Goal: Task Accomplishment & Management: Manage account settings

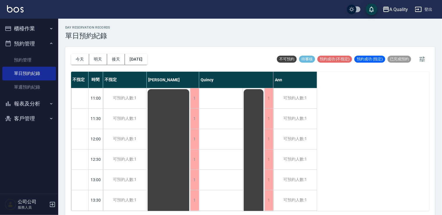
scroll to position [248, 0]
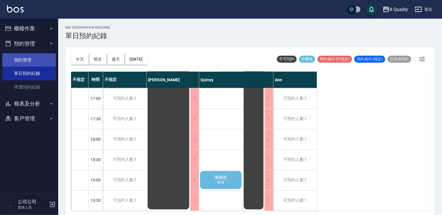
click at [29, 61] on link "預約管理" at bounding box center [29, 59] width 54 height 13
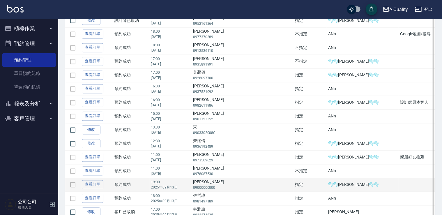
scroll to position [524, 0]
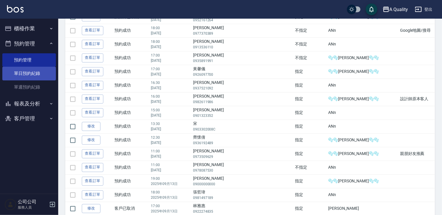
click at [26, 71] on link "單日預約紀錄" at bounding box center [29, 73] width 54 height 13
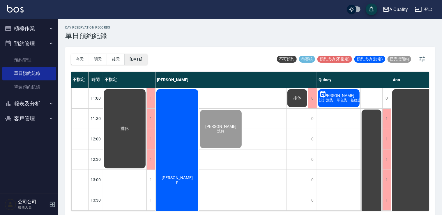
click at [147, 63] on button "[DATE]" at bounding box center [136, 59] width 22 height 11
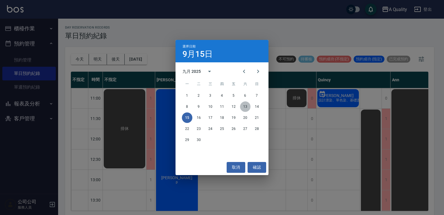
click at [246, 107] on button "13" at bounding box center [245, 106] width 10 height 10
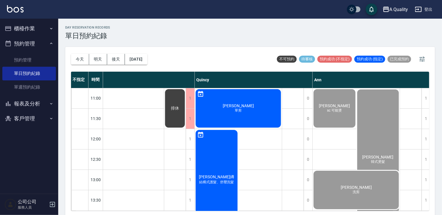
scroll to position [0, 126]
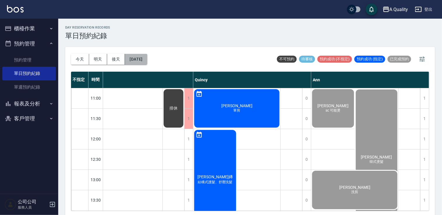
click at [147, 60] on button "2025/09/13" at bounding box center [136, 59] width 22 height 11
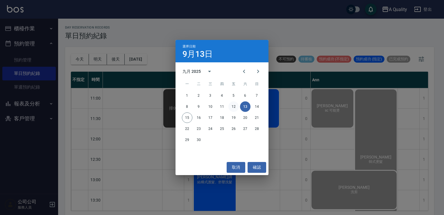
click at [229, 106] on button "12" at bounding box center [234, 106] width 10 height 10
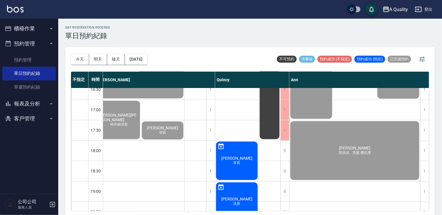
scroll to position [248, 83]
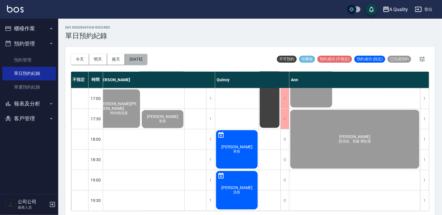
click at [143, 60] on button "2025/09/12" at bounding box center [136, 59] width 22 height 11
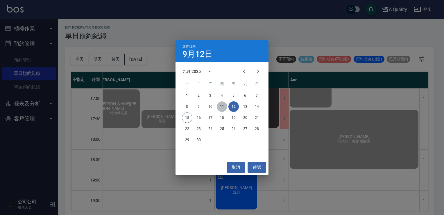
click at [219, 104] on button "11" at bounding box center [222, 106] width 10 height 10
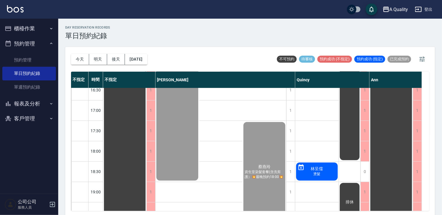
scroll to position [219, 0]
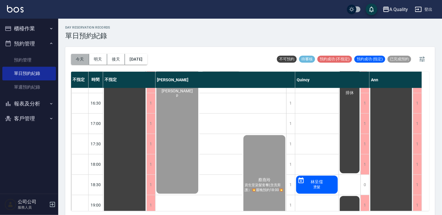
click at [86, 54] on button "今天" at bounding box center [80, 59] width 18 height 11
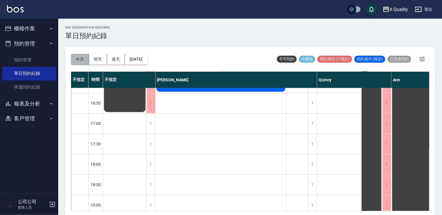
click at [80, 59] on button "今天" at bounding box center [80, 59] width 18 height 11
click at [142, 58] on button "[DATE]" at bounding box center [136, 59] width 22 height 11
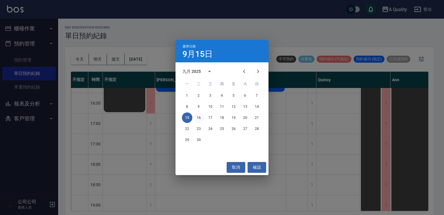
click at [197, 117] on button "16" at bounding box center [199, 117] width 10 height 10
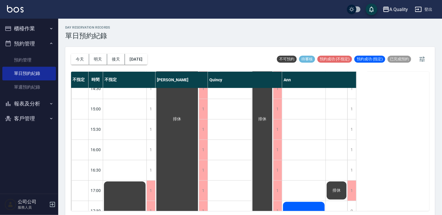
scroll to position [103, 0]
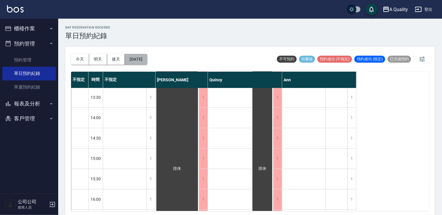
click at [146, 56] on button "2025/09/16" at bounding box center [136, 59] width 22 height 11
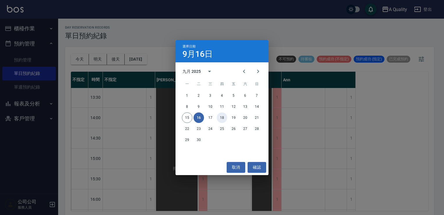
click at [220, 121] on button "18" at bounding box center [222, 117] width 10 height 10
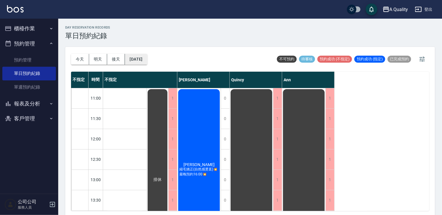
click at [147, 61] on button "2025/09/18" at bounding box center [136, 59] width 22 height 11
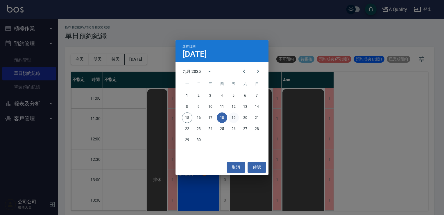
click at [236, 120] on button "19" at bounding box center [234, 117] width 10 height 10
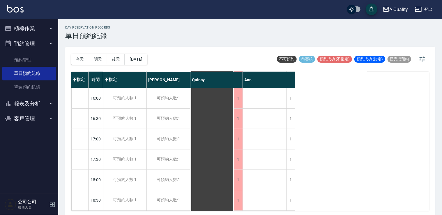
scroll to position [248, 0]
click at [72, 54] on button "今天" at bounding box center [80, 59] width 18 height 11
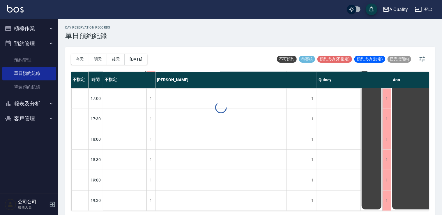
click at [73, 55] on div at bounding box center [221, 107] width 442 height 215
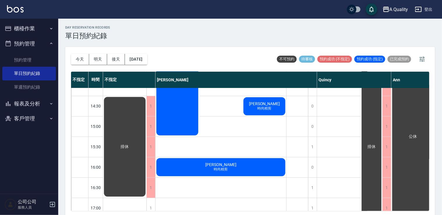
scroll to position [103, 0]
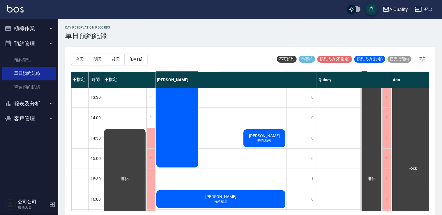
click at [273, 140] on div "洪小雯 時尚精剪" at bounding box center [264, 138] width 44 height 20
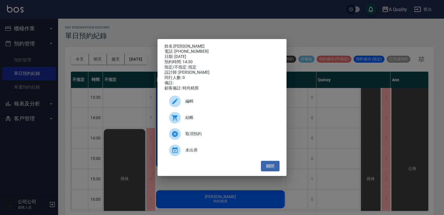
click at [218, 120] on span "結帳" at bounding box center [231, 117] width 90 height 6
click at [270, 168] on button "關閉" at bounding box center [270, 166] width 19 height 11
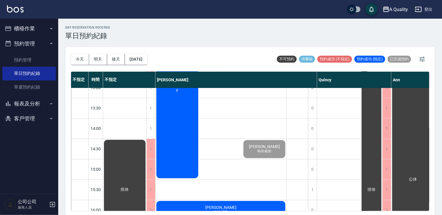
scroll to position [15, 0]
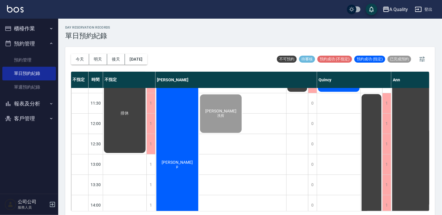
click at [170, 136] on div "林雅玄 p" at bounding box center [177, 164] width 44 height 183
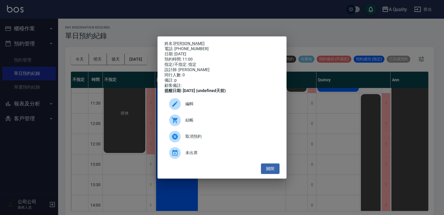
click at [195, 123] on span "結帳" at bounding box center [231, 120] width 90 height 6
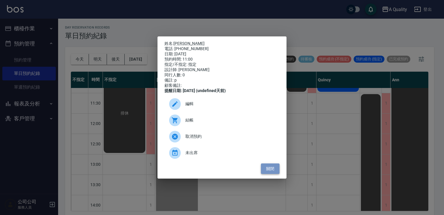
click at [276, 172] on button "關閉" at bounding box center [270, 168] width 19 height 11
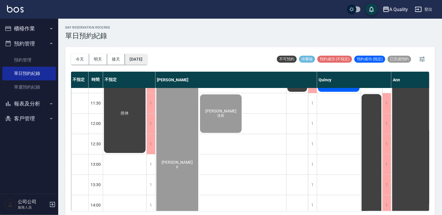
click at [141, 64] on button "2025/09/15" at bounding box center [136, 59] width 22 height 11
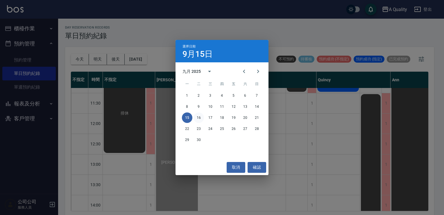
click at [197, 116] on button "16" at bounding box center [199, 117] width 10 height 10
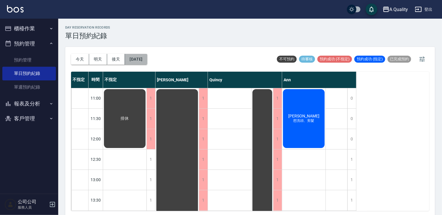
click at [147, 58] on button "2025/09/16" at bounding box center [136, 59] width 22 height 11
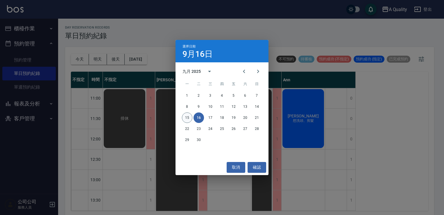
click at [187, 122] on button "15" at bounding box center [187, 117] width 10 height 10
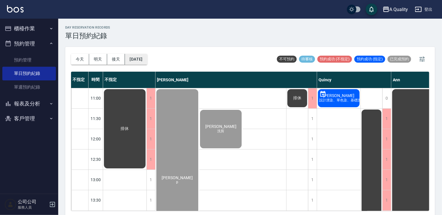
click at [147, 56] on button "2025/09/15" at bounding box center [136, 59] width 22 height 11
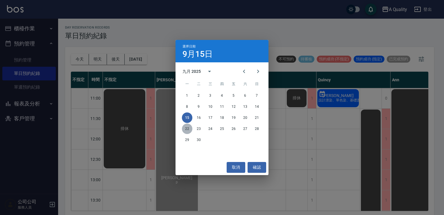
click at [188, 128] on button "22" at bounding box center [187, 128] width 10 height 10
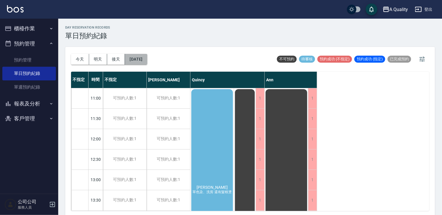
click at [146, 57] on button "2025/09/22" at bounding box center [136, 59] width 22 height 11
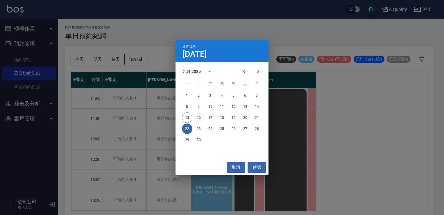
click at [199, 116] on button "16" at bounding box center [199, 117] width 10 height 10
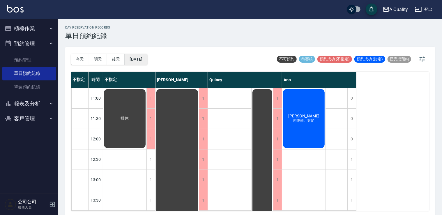
click at [146, 59] on button "2025/09/16" at bounding box center [136, 59] width 22 height 11
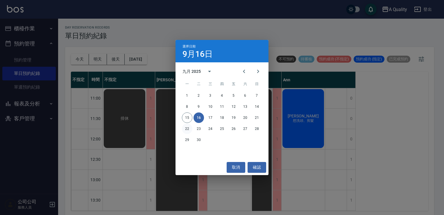
click at [187, 128] on button "22" at bounding box center [187, 128] width 10 height 10
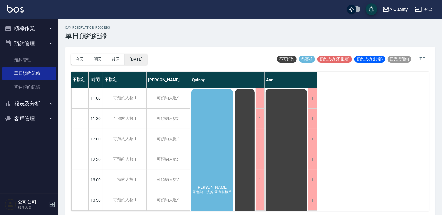
click at [145, 54] on button "2025/09/22" at bounding box center [136, 59] width 22 height 11
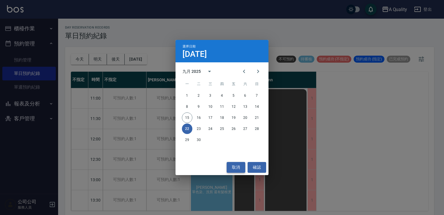
click at [237, 170] on button "取消" at bounding box center [236, 167] width 19 height 11
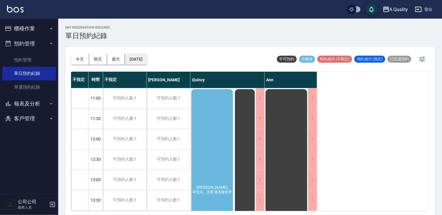
click at [142, 61] on button "2025/09/22" at bounding box center [136, 59] width 22 height 11
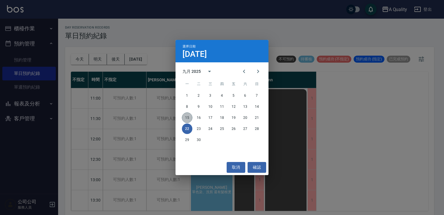
click at [184, 117] on button "15" at bounding box center [187, 117] width 10 height 10
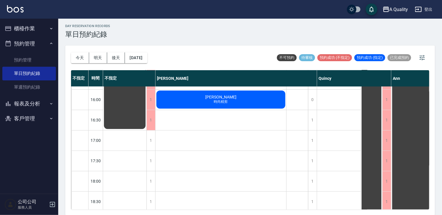
scroll to position [204, 0]
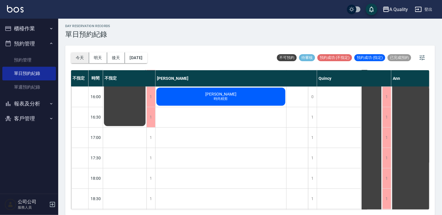
click at [80, 62] on button "今天" at bounding box center [80, 57] width 18 height 11
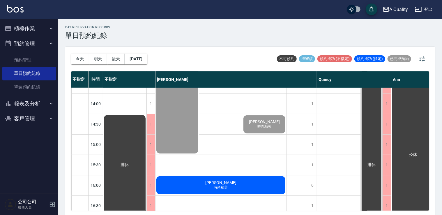
scroll to position [0, 0]
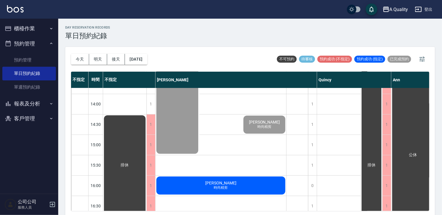
click at [35, 29] on button "櫃檯作業" at bounding box center [29, 28] width 54 height 15
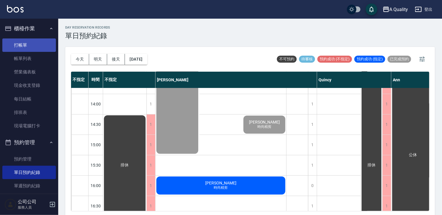
click at [28, 41] on link "打帳單" at bounding box center [29, 44] width 54 height 13
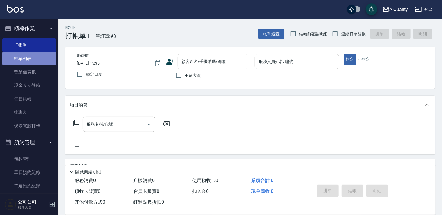
click at [39, 56] on link "帳單列表" at bounding box center [29, 58] width 54 height 13
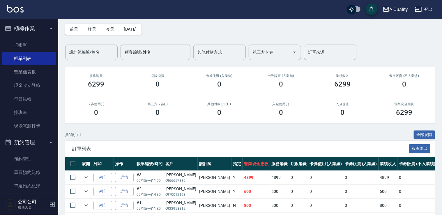
scroll to position [47, 0]
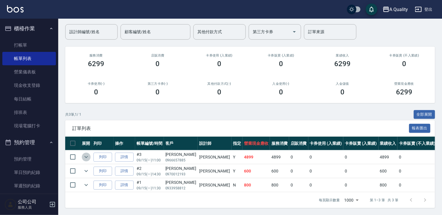
click at [90, 153] on button "expand row" at bounding box center [86, 156] width 9 height 9
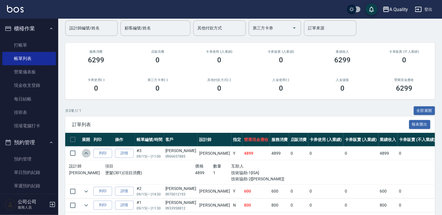
click at [88, 153] on icon "expand row" at bounding box center [86, 153] width 7 height 7
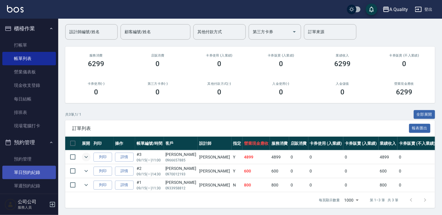
click at [31, 177] on link "單日預約紀錄" at bounding box center [29, 171] width 54 height 13
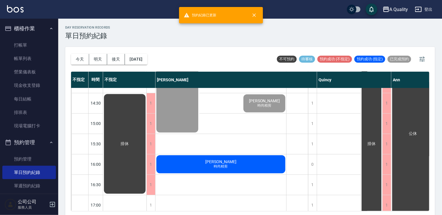
scroll to position [145, 0]
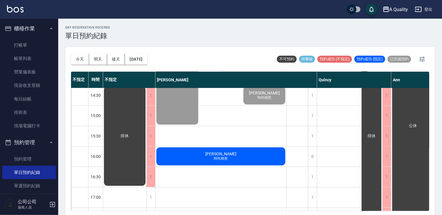
click at [269, 152] on div "游士賢 時尚精剪" at bounding box center [220, 156] width 131 height 20
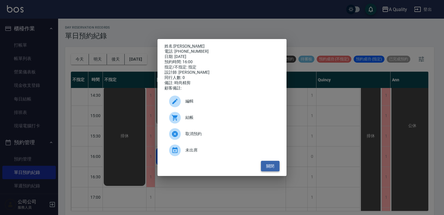
click at [273, 170] on button "關閉" at bounding box center [270, 166] width 19 height 11
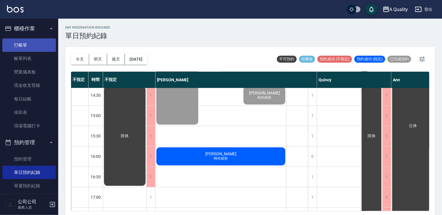
click at [36, 51] on link "打帳單" at bounding box center [29, 44] width 54 height 13
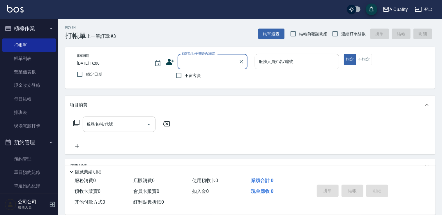
drag, startPoint x: 142, startPoint y: 125, endPoint x: 138, endPoint y: 118, distance: 7.8
click at [141, 124] on input "服務名稱/代號" at bounding box center [114, 124] width 59 height 10
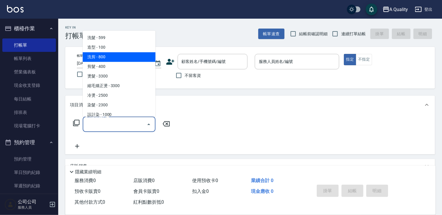
drag, startPoint x: 117, startPoint y: 60, endPoint x: 191, endPoint y: 58, distance: 73.6
click at [118, 60] on span "洗剪 - 800" at bounding box center [119, 57] width 73 height 10
type input "洗剪(103)"
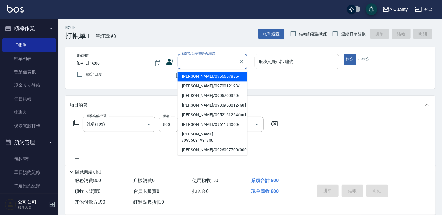
click at [217, 60] on input "顧客姓名/手機號碼/編號" at bounding box center [208, 61] width 56 height 10
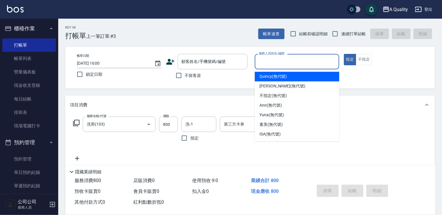
click at [270, 61] on input "服務人員姓名/編號" at bounding box center [296, 61] width 79 height 10
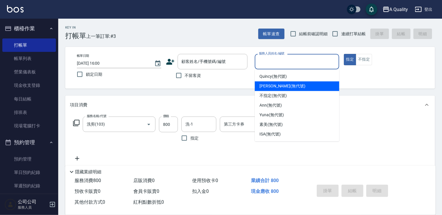
click at [267, 87] on span "Taylor (無代號)" at bounding box center [282, 86] width 46 height 6
type input "Taylor(無代號)"
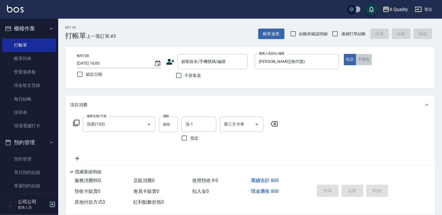
click at [368, 59] on button "不指定" at bounding box center [363, 59] width 16 height 11
click at [227, 63] on input "顧客姓名/手機號碼/編號" at bounding box center [208, 61] width 56 height 10
drag, startPoint x: 159, startPoint y: 107, endPoint x: 163, endPoint y: 107, distance: 3.8
click at [159, 107] on div "項目消費" at bounding box center [246, 105] width 353 height 6
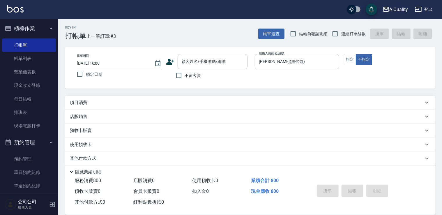
click at [181, 98] on div "項目消費" at bounding box center [249, 102] width 369 height 14
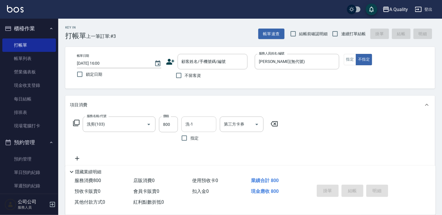
click at [187, 120] on input "洗-1" at bounding box center [199, 124] width 30 height 10
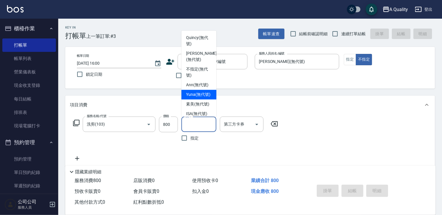
click at [191, 92] on span "Yuna (無代號)" at bounding box center [198, 94] width 24 height 6
type input "Yuna(無代號)"
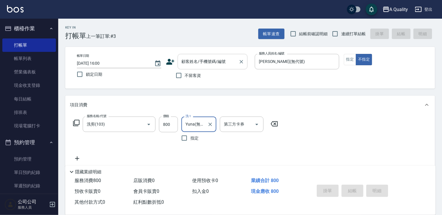
click at [210, 60] on input "顧客姓名/手機號碼/編號" at bounding box center [208, 61] width 56 height 10
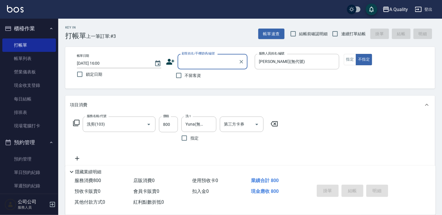
click at [209, 60] on input "顧客姓名/手機號碼/編號" at bounding box center [208, 61] width 56 height 10
type input "0"
click at [201, 77] on li "董品辰/0933690150/000640" at bounding box center [212, 77] width 70 height 10
type input "董品辰/0933690150/000640"
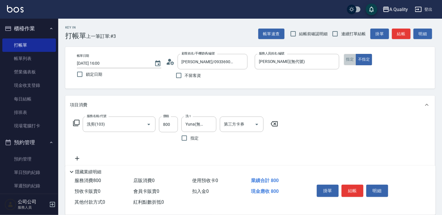
click at [349, 59] on button "指定" at bounding box center [350, 59] width 13 height 11
click at [354, 190] on button "結帳" at bounding box center [352, 190] width 22 height 12
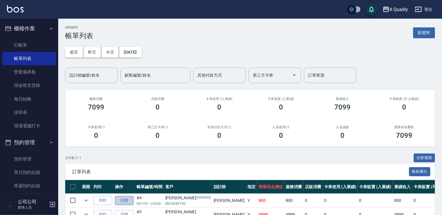
click at [123, 196] on link "詳情" at bounding box center [124, 200] width 19 height 9
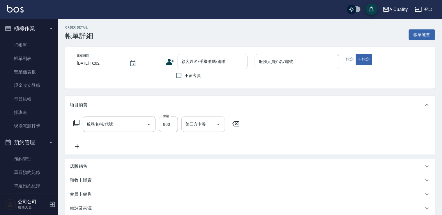
type input "2025/09/15 16:00"
type input "Taylor(無代號)"
type input "洗剪(103)"
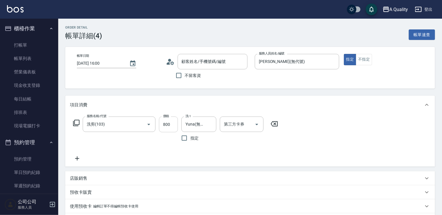
type input "董品辰/0933690150/000640"
drag, startPoint x: 166, startPoint y: 122, endPoint x: 175, endPoint y: 90, distance: 33.1
click at [166, 122] on input "800" at bounding box center [168, 124] width 19 height 16
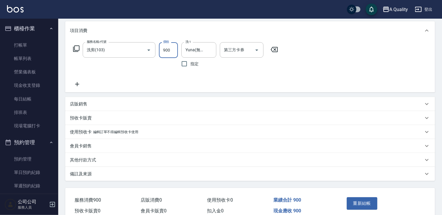
scroll to position [102, 0]
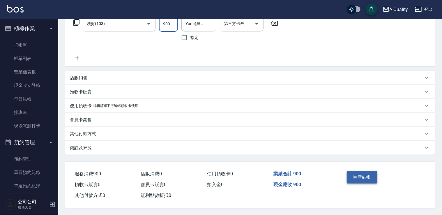
type input "900"
click at [363, 171] on button "重新結帳" at bounding box center [361, 177] width 31 height 12
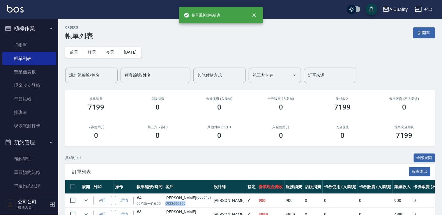
drag, startPoint x: 165, startPoint y: 203, endPoint x: 192, endPoint y: 202, distance: 26.8
click at [192, 202] on td "董品辰 (000640) 0933690150" at bounding box center [188, 200] width 48 height 14
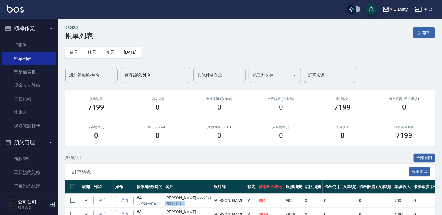
drag, startPoint x: 192, startPoint y: 202, endPoint x: 180, endPoint y: 203, distance: 11.4
copy p "0933690150"
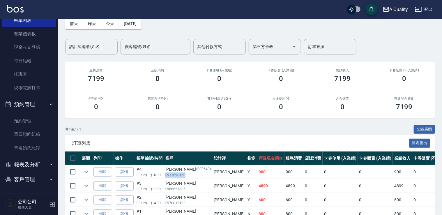
scroll to position [58, 0]
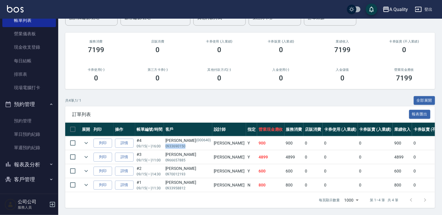
click at [32, 176] on button "客戶管理" at bounding box center [29, 179] width 54 height 15
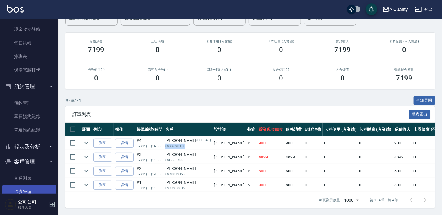
scroll to position [83, 0]
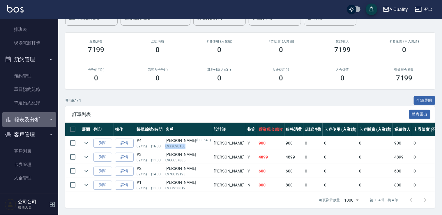
click at [39, 120] on button "報表及分析" at bounding box center [29, 119] width 54 height 15
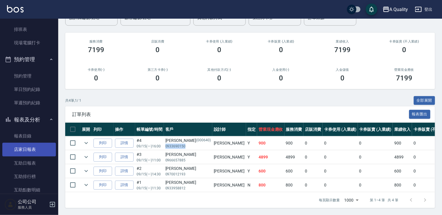
click at [29, 152] on link "店家日報表" at bounding box center [29, 149] width 54 height 13
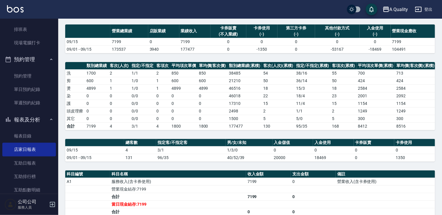
scroll to position [100, 0]
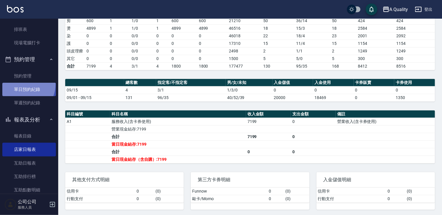
click at [19, 83] on link "單日預約紀錄" at bounding box center [29, 89] width 54 height 13
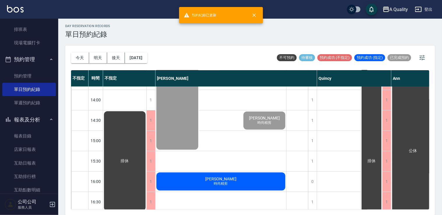
scroll to position [175, 0]
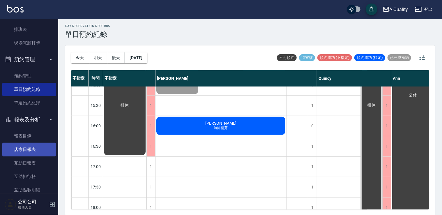
click at [19, 150] on link "店家日報表" at bounding box center [29, 149] width 54 height 13
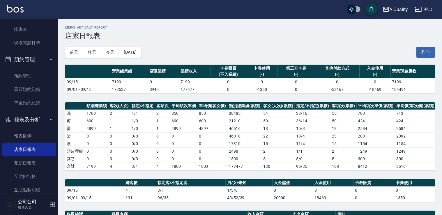
scroll to position [222, 0]
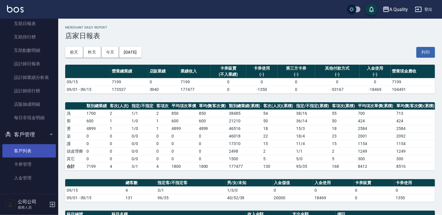
click at [26, 150] on link "客戶列表" at bounding box center [29, 150] width 54 height 13
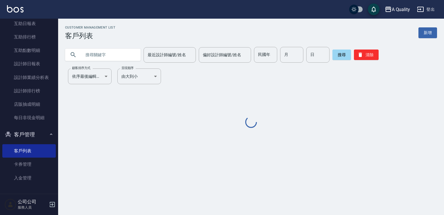
click at [97, 56] on input "text" at bounding box center [108, 55] width 55 height 16
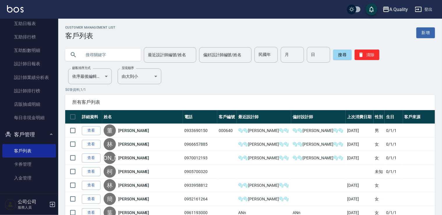
paste input "0933690150"
type input "0933690150"
click at [343, 55] on button "搜尋" at bounding box center [342, 54] width 19 height 10
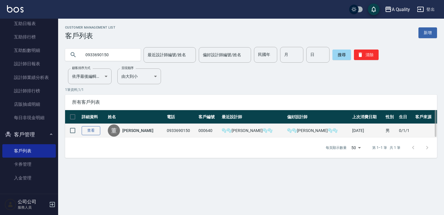
click at [97, 130] on link "查看" at bounding box center [91, 130] width 19 height 9
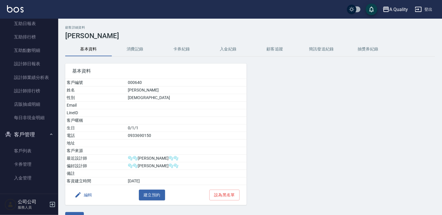
click at [135, 52] on button "消費記錄" at bounding box center [135, 49] width 47 height 14
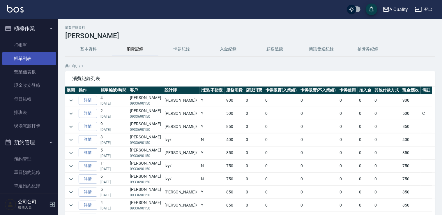
click at [36, 60] on link "帳單列表" at bounding box center [29, 58] width 54 height 13
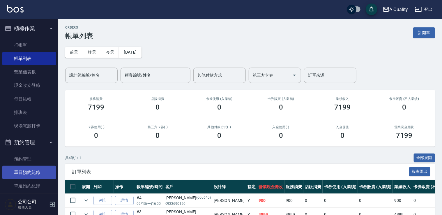
click at [36, 169] on link "單日預約紀錄" at bounding box center [29, 171] width 54 height 13
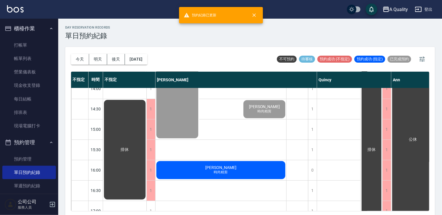
scroll to position [175, 0]
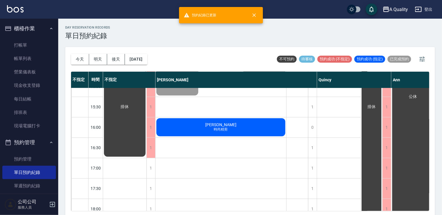
click at [242, 128] on div "游士賢 時尚精剪" at bounding box center [220, 127] width 131 height 20
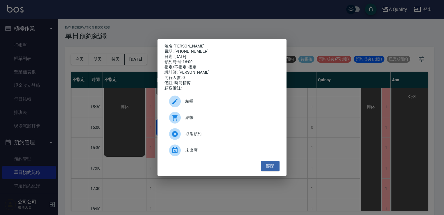
click at [215, 119] on span "結帳" at bounding box center [231, 117] width 90 height 6
click at [277, 171] on button "關閉" at bounding box center [270, 166] width 19 height 11
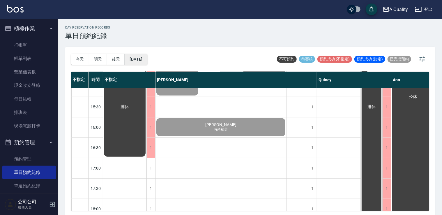
click at [147, 56] on button "[DATE]" at bounding box center [136, 59] width 22 height 11
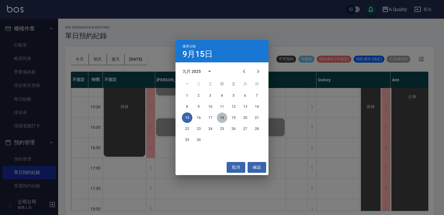
click at [223, 118] on button "18" at bounding box center [222, 117] width 10 height 10
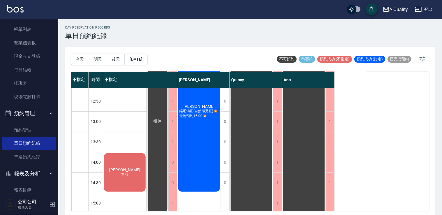
scroll to position [87, 0]
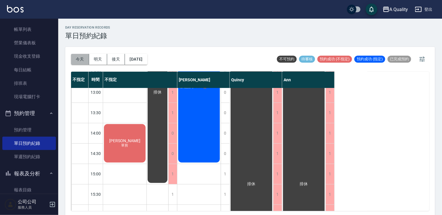
click at [72, 61] on button "今天" at bounding box center [80, 59] width 18 height 11
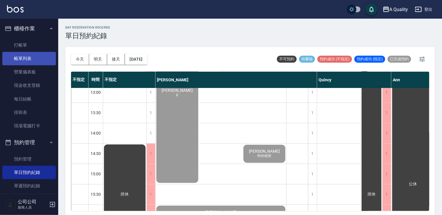
click at [44, 57] on link "帳單列表" at bounding box center [29, 58] width 54 height 13
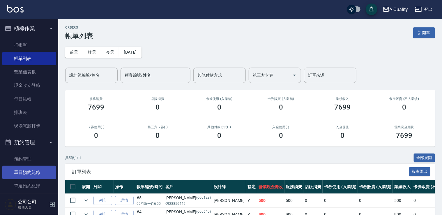
click at [14, 173] on link "單日預約紀錄" at bounding box center [29, 171] width 54 height 13
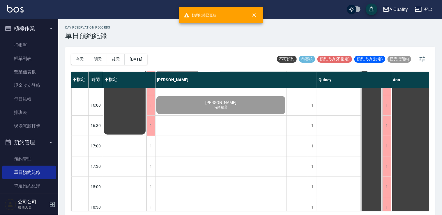
scroll to position [175, 0]
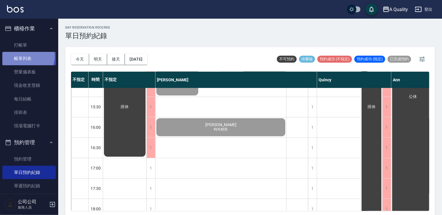
click at [23, 56] on link "帳單列表" at bounding box center [29, 58] width 54 height 13
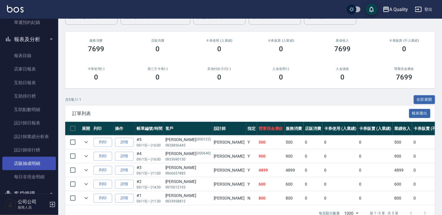
scroll to position [222, 0]
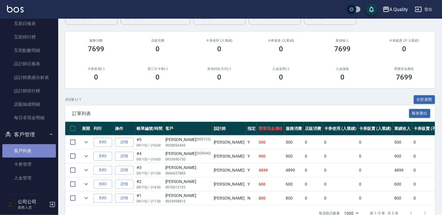
click at [31, 146] on link "客戶列表" at bounding box center [29, 150] width 54 height 13
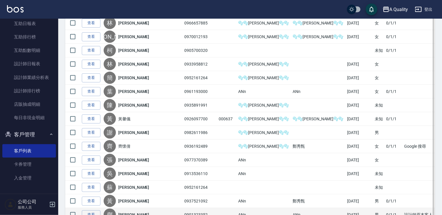
scroll to position [175, 0]
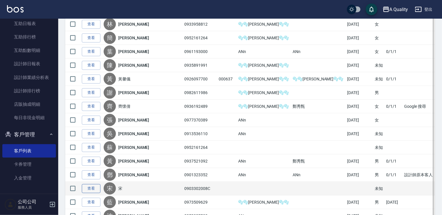
click at [88, 186] on link "查看" at bounding box center [91, 188] width 19 height 9
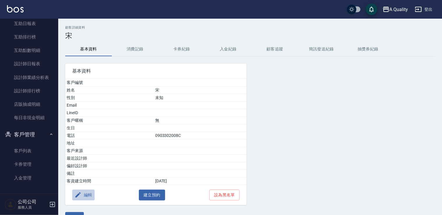
click at [86, 194] on button "編輯" at bounding box center [83, 194] width 22 height 11
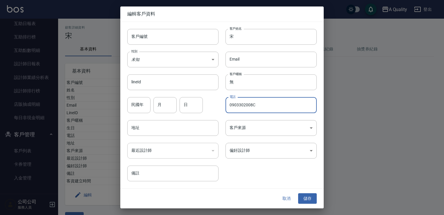
click at [259, 101] on input "0903302008C" at bounding box center [271, 105] width 91 height 16
click at [254, 104] on input "0903302008C" at bounding box center [271, 105] width 91 height 16
drag, startPoint x: 252, startPoint y: 104, endPoint x: 237, endPoint y: 104, distance: 14.8
click at [221, 104] on div "電話 0903302008C 電話" at bounding box center [268, 101] width 98 height 23
drag, startPoint x: 289, startPoint y: 201, endPoint x: 251, endPoint y: 185, distance: 40.5
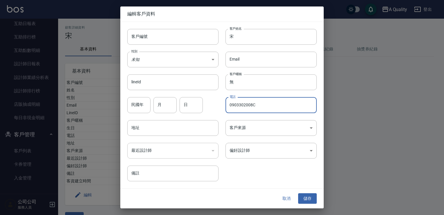
click at [286, 199] on button "取消" at bounding box center [286, 198] width 19 height 11
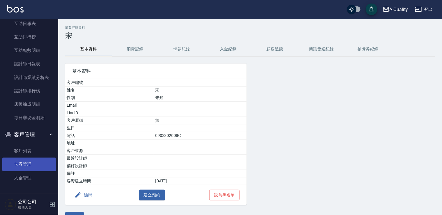
click at [30, 157] on link "卡券管理" at bounding box center [29, 163] width 54 height 13
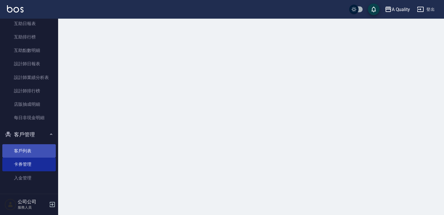
click at [34, 150] on link "客戶列表" at bounding box center [29, 150] width 54 height 13
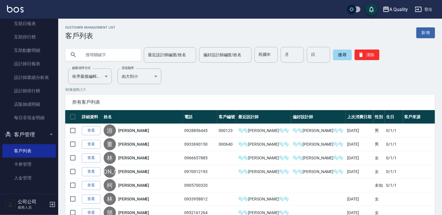
drag, startPoint x: 113, startPoint y: 51, endPoint x: 112, endPoint y: 54, distance: 3.0
paste input "0903302008"
type input "0903302008"
click at [338, 56] on button "搜尋" at bounding box center [342, 54] width 19 height 10
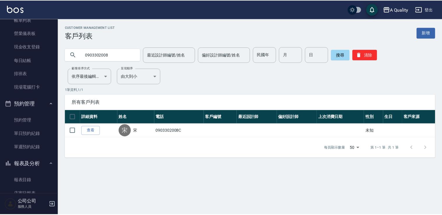
scroll to position [19, 0]
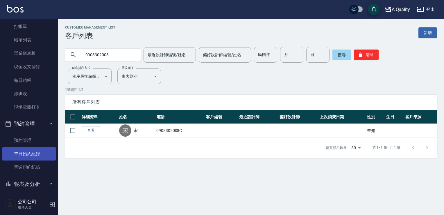
click at [37, 158] on link "單日預約紀錄" at bounding box center [29, 153] width 54 height 13
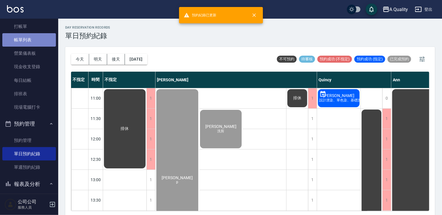
click at [36, 40] on link "帳單列表" at bounding box center [29, 39] width 54 height 13
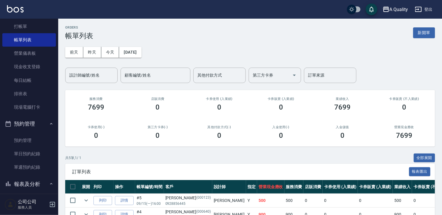
click at [95, 58] on div "前天 昨天 今天 2025/09/15 設計師編號/姓名 設計師編號/姓名 顧客編號/姓名 顧客編號/姓名 其他付款方式 其他付款方式 第三方卡券 第三方卡券…" at bounding box center [249, 61] width 369 height 43
click at [95, 54] on button "昨天" at bounding box center [92, 52] width 18 height 11
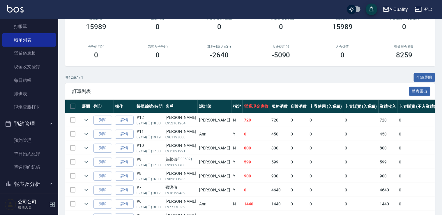
scroll to position [56, 0]
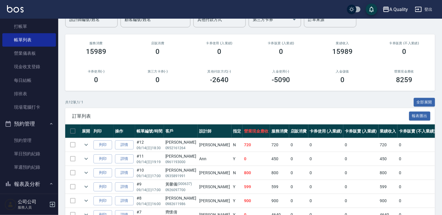
click at [421, 109] on div "訂單列表 報表匯出" at bounding box center [249, 116] width 369 height 16
click at [422, 106] on button "全部展開" at bounding box center [424, 102] width 22 height 9
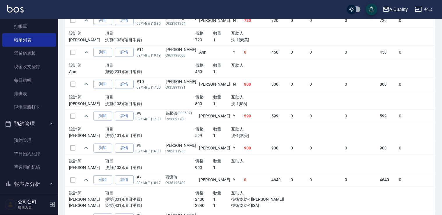
scroll to position [85, 0]
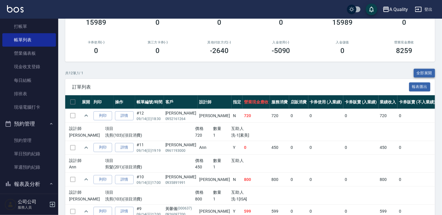
click at [424, 72] on button "全部展開" at bounding box center [424, 73] width 22 height 9
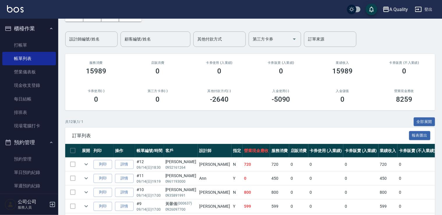
scroll to position [0, 0]
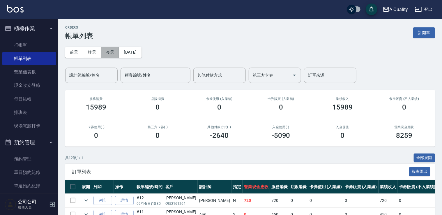
click at [107, 52] on button "今天" at bounding box center [110, 52] width 18 height 11
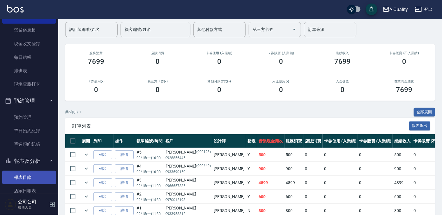
scroll to position [87, 0]
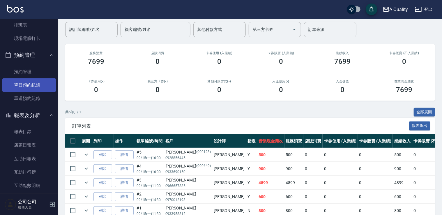
click at [40, 85] on link "單日預約紀錄" at bounding box center [29, 84] width 54 height 13
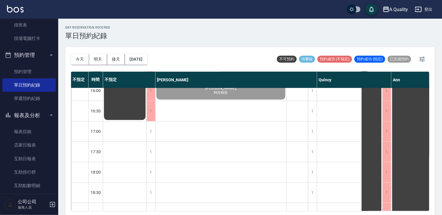
scroll to position [233, 0]
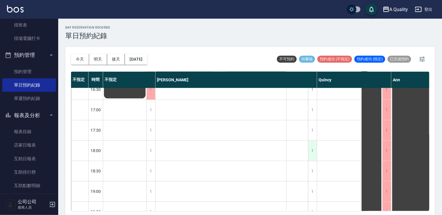
click at [311, 145] on div "1" at bounding box center [312, 150] width 9 height 20
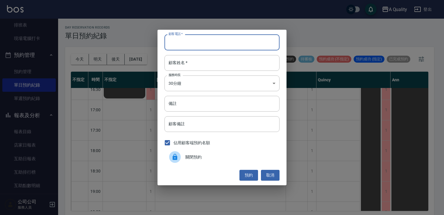
click at [190, 42] on input "顧客電話   *" at bounding box center [222, 42] width 115 height 16
type input "0968410511"
click at [184, 86] on body "A Quality 登出 櫃檯作業 打帳單 帳單列表 營業儀表板 現金收支登錄 每日結帳 排班表 現場電腦打卡 預約管理 預約管理 單日預約紀錄 單週預約紀錄…" at bounding box center [222, 108] width 444 height 216
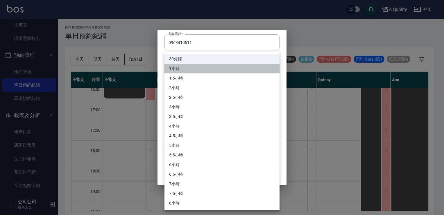
click at [191, 70] on li "1小時" at bounding box center [222, 69] width 115 height 10
type input "2"
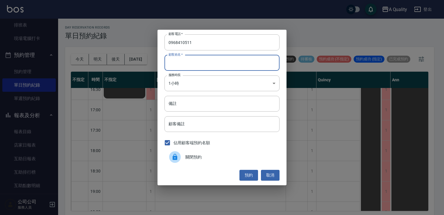
click at [187, 62] on input "顧客姓名   *" at bounding box center [222, 63] width 115 height 16
type input "c"
type input "ㄓ"
type input "殘"
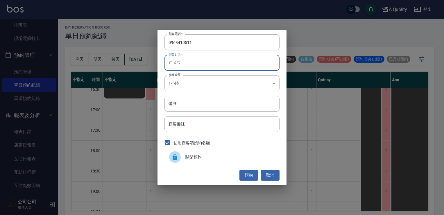
type input "還"
type input "王"
click at [186, 96] on input "備註" at bounding box center [222, 104] width 115 height 16
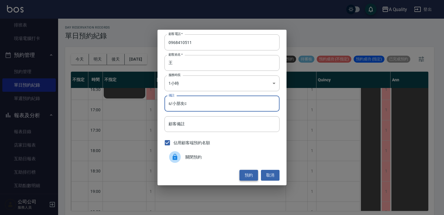
type input "s/小朋友c"
click at [248, 174] on button "預約" at bounding box center [249, 175] width 19 height 11
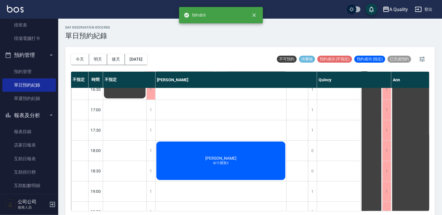
click at [250, 168] on div "黃雅純 s/小朋友c" at bounding box center [220, 160] width 131 height 40
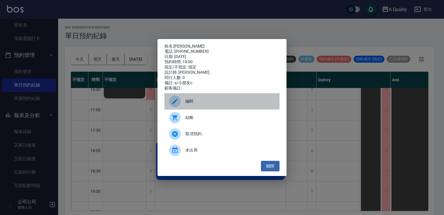
click at [195, 99] on div "編輯" at bounding box center [222, 101] width 115 height 16
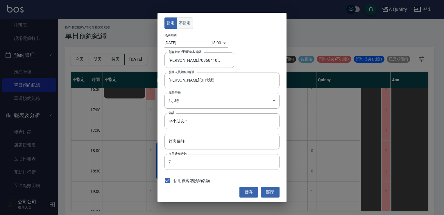
drag, startPoint x: 180, startPoint y: 24, endPoint x: 198, endPoint y: 26, distance: 18.7
click at [180, 24] on button "不指定" at bounding box center [185, 22] width 16 height 11
drag, startPoint x: 252, startPoint y: 194, endPoint x: 253, endPoint y: 188, distance: 5.6
click at [252, 194] on button "儲存" at bounding box center [249, 191] width 19 height 11
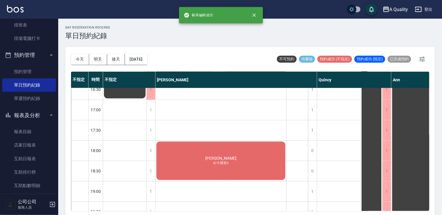
click at [220, 160] on span "黃雅純" at bounding box center [220, 158] width 33 height 5
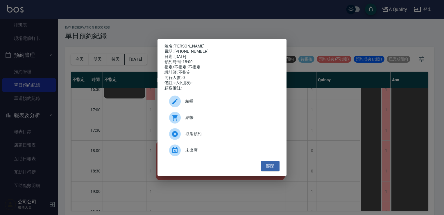
click at [179, 44] on link "黃雅純" at bounding box center [189, 46] width 31 height 5
click at [272, 169] on button "關閉" at bounding box center [270, 166] width 19 height 11
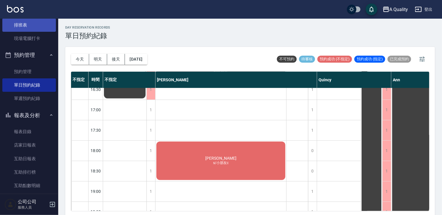
scroll to position [0, 0]
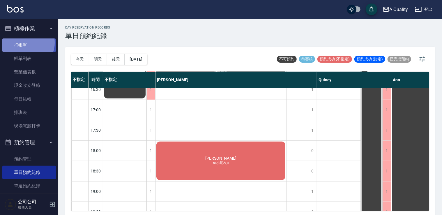
click at [26, 42] on link "打帳單" at bounding box center [29, 44] width 54 height 13
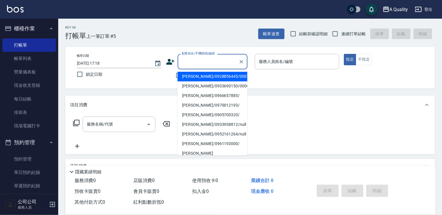
click at [185, 65] on input "顧客姓名/手機號碼/編號" at bounding box center [208, 61] width 56 height 10
click at [170, 76] on div "不留客資" at bounding box center [206, 75] width 81 height 12
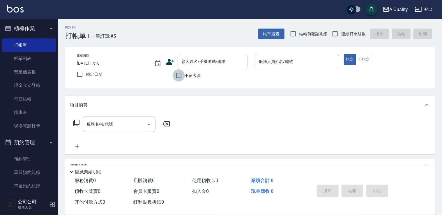
click at [178, 74] on input "不留客資" at bounding box center [178, 75] width 12 height 12
checkbox input "true"
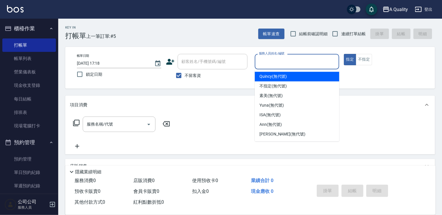
click at [275, 63] on input "服務人員姓名/編號" at bounding box center [296, 61] width 79 height 10
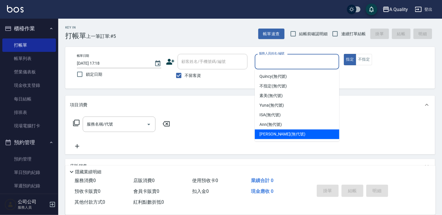
click at [270, 133] on span "Taylor (無代號)" at bounding box center [282, 134] width 46 height 6
type input "Taylor(無代號)"
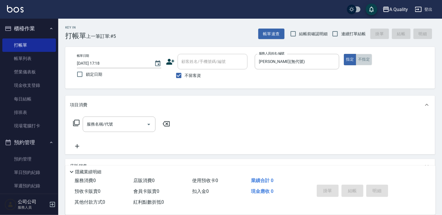
drag, startPoint x: 366, startPoint y: 56, endPoint x: 268, endPoint y: 86, distance: 101.7
click at [364, 56] on button "不指定" at bounding box center [363, 59] width 16 height 11
click at [113, 129] on div "服務名稱/代號" at bounding box center [119, 123] width 73 height 15
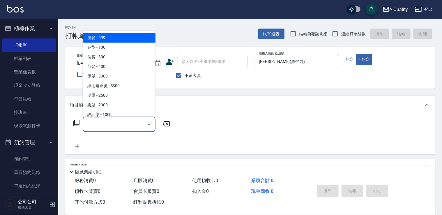
drag, startPoint x: 113, startPoint y: 39, endPoint x: 124, endPoint y: 47, distance: 14.4
click at [113, 40] on span "洗髮 - 599" at bounding box center [119, 38] width 73 height 10
type input "洗髮(101)"
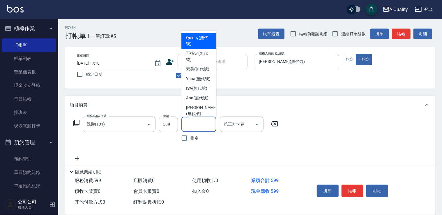
click at [205, 123] on input "洗-1" at bounding box center [199, 124] width 30 height 10
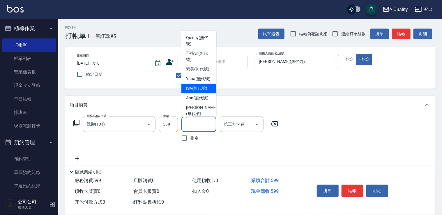
drag, startPoint x: 197, startPoint y: 100, endPoint x: 371, endPoint y: 153, distance: 181.4
click at [201, 91] on span "ISA (無代號)" at bounding box center [196, 88] width 21 height 6
type input "ISA(無代號)"
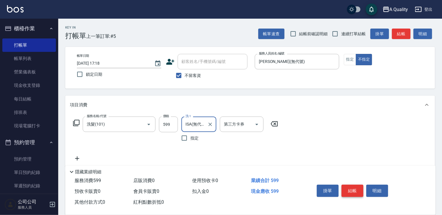
click at [346, 185] on button "結帳" at bounding box center [352, 190] width 22 height 12
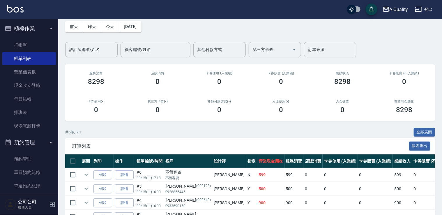
scroll to position [58, 0]
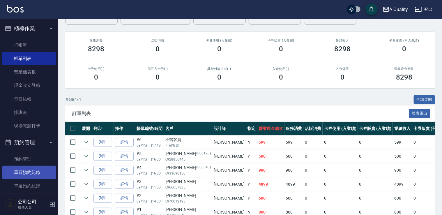
click at [30, 172] on link "單日預約紀錄" at bounding box center [29, 171] width 54 height 13
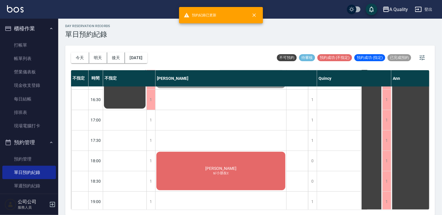
scroll to position [248, 0]
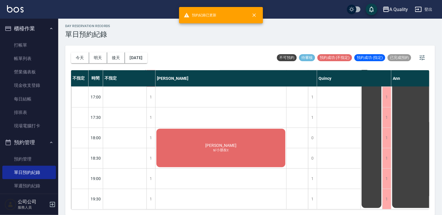
click at [232, 149] on div "黃雅純 s/小朋友c" at bounding box center [220, 148] width 131 height 40
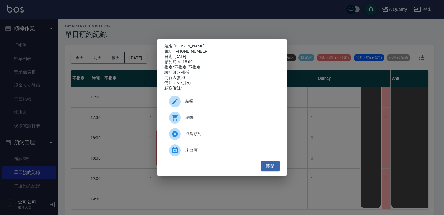
click at [196, 104] on span "編輯" at bounding box center [231, 101] width 90 height 6
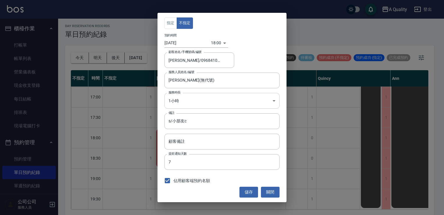
click at [195, 103] on body "A Quality 登出 櫃檯作業 打帳單 帳單列表 營業儀表板 現金收支登錄 每日結帳 排班表 現場電腦打卡 預約管理 預約管理 單日預約紀錄 單週預約紀錄…" at bounding box center [222, 107] width 444 height 216
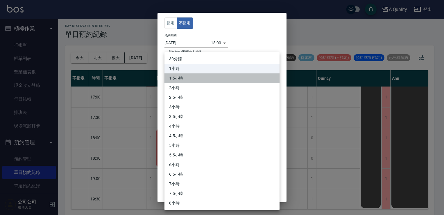
click at [187, 77] on li "1.5小時" at bounding box center [222, 78] width 115 height 10
type input "3"
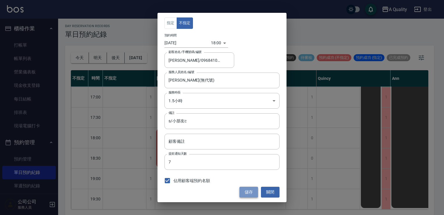
click at [249, 191] on button "儲存" at bounding box center [249, 191] width 19 height 11
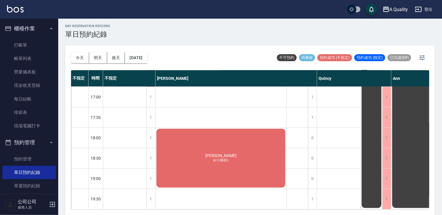
click at [220, 153] on span "黃雅純" at bounding box center [220, 155] width 33 height 5
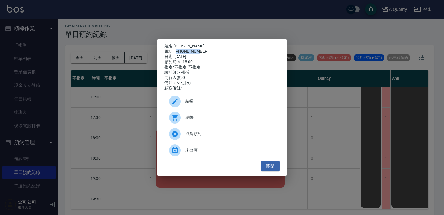
drag, startPoint x: 176, startPoint y: 49, endPoint x: 198, endPoint y: 49, distance: 22.1
click at [198, 49] on div "電話: 0968410511" at bounding box center [222, 51] width 115 height 5
drag, startPoint x: 198, startPoint y: 49, endPoint x: 194, endPoint y: 47, distance: 3.7
copy div "968410511"
drag, startPoint x: 266, startPoint y: 168, endPoint x: 267, endPoint y: 165, distance: 3.3
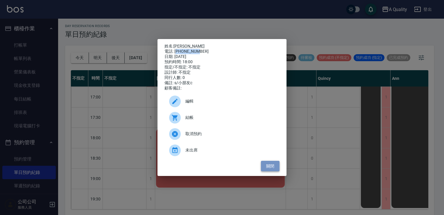
click at [267, 166] on button "關閉" at bounding box center [270, 166] width 19 height 11
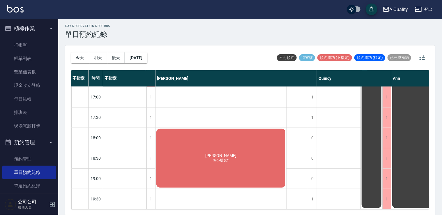
click at [221, 153] on span "黃雅純" at bounding box center [220, 155] width 33 height 5
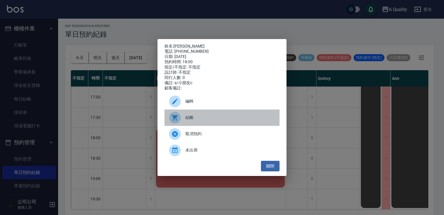
click at [190, 113] on div "結帳" at bounding box center [222, 117] width 115 height 16
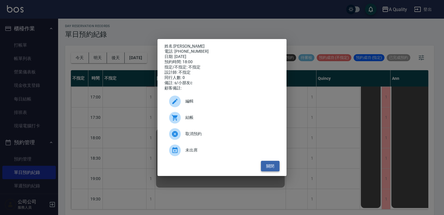
click at [278, 169] on button "關閉" at bounding box center [270, 166] width 19 height 11
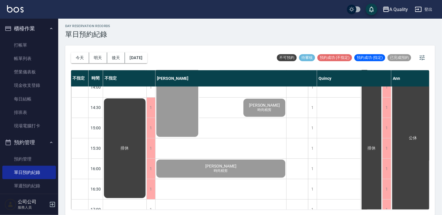
scroll to position [45, 0]
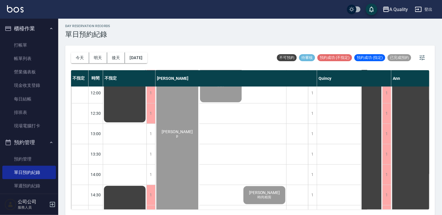
click at [103, 57] on button "明天" at bounding box center [98, 57] width 18 height 11
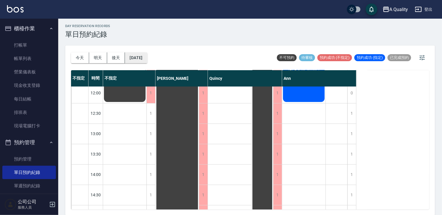
click at [136, 57] on button "2025/09/16" at bounding box center [136, 57] width 22 height 11
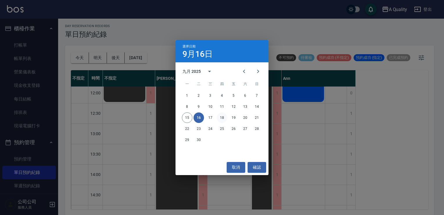
click at [223, 120] on button "18" at bounding box center [222, 117] width 10 height 10
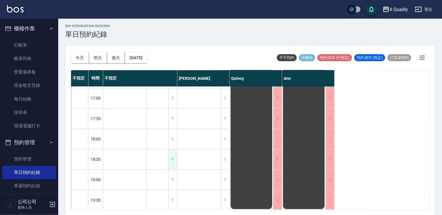
scroll to position [248, 0]
click at [170, 156] on div "1" at bounding box center [172, 158] width 9 height 20
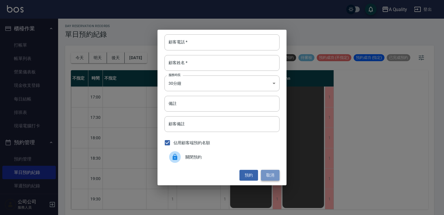
click at [271, 176] on button "取消" at bounding box center [270, 175] width 19 height 11
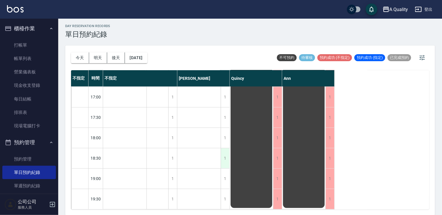
click at [226, 157] on div "1" at bounding box center [224, 158] width 9 height 20
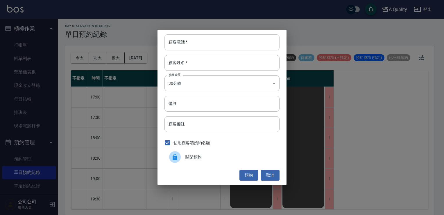
click at [193, 40] on input "顧客電話   *" at bounding box center [222, 42] width 115 height 16
type input "0912091483"
click at [184, 61] on input "顧客姓名   *" at bounding box center [222, 63] width 115 height 16
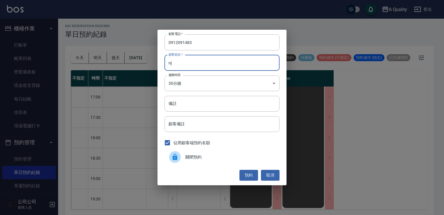
type input "n"
type input "酸"
type input "孫S"
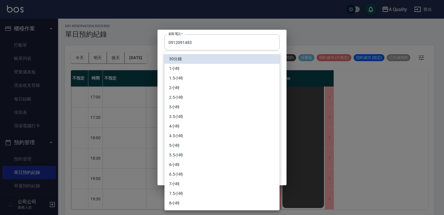
click at [177, 83] on body "A Quality 登出 櫃檯作業 打帳單 帳單列表 營業儀表板 現金收支登錄 每日結帳 排班表 現場電腦打卡 預約管理 預約管理 單日預約紀錄 單週預約紀錄…" at bounding box center [222, 107] width 444 height 216
click at [177, 70] on li "1小時" at bounding box center [222, 69] width 115 height 10
type input "2"
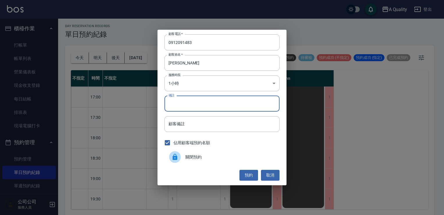
click at [169, 99] on input "備註" at bounding box center [222, 104] width 115 height 16
type input "單"
type input "學生單剪"
drag, startPoint x: 248, startPoint y: 172, endPoint x: 236, endPoint y: 181, distance: 14.5
click at [247, 172] on button "預約" at bounding box center [249, 175] width 19 height 11
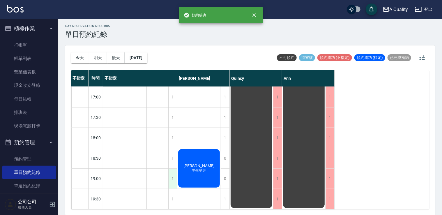
click at [175, 174] on div "1" at bounding box center [172, 178] width 9 height 20
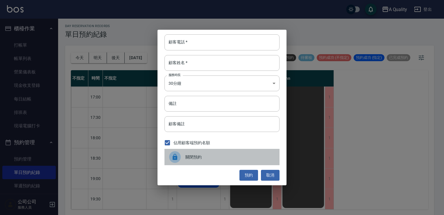
drag, startPoint x: 197, startPoint y: 156, endPoint x: 184, endPoint y: 163, distance: 14.8
click at [197, 156] on span "關閉預約" at bounding box center [231, 157] width 90 height 6
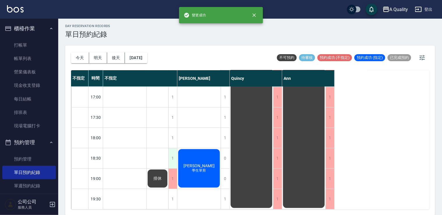
click at [174, 157] on div "1" at bounding box center [172, 158] width 9 height 20
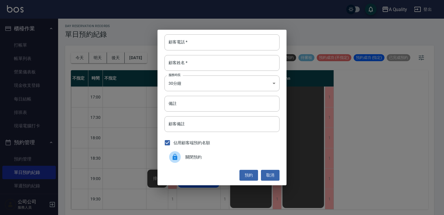
click at [199, 155] on span "關閉預約" at bounding box center [231, 157] width 90 height 6
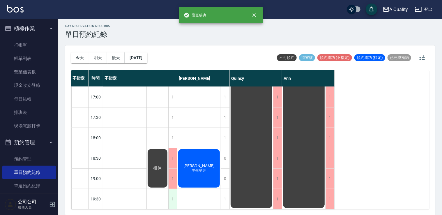
click at [173, 193] on div "1" at bounding box center [172, 199] width 9 height 20
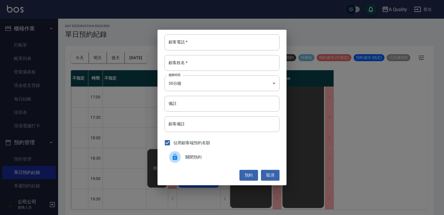
click at [196, 154] on span "關閉預約" at bounding box center [231, 157] width 90 height 6
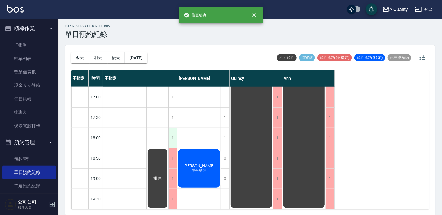
click at [176, 134] on div "1" at bounding box center [172, 138] width 9 height 20
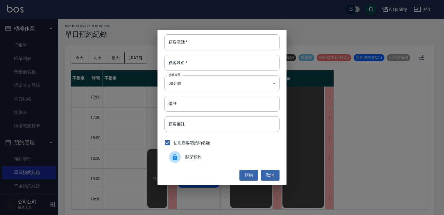
click at [199, 162] on div "關閉預約" at bounding box center [222, 157] width 115 height 16
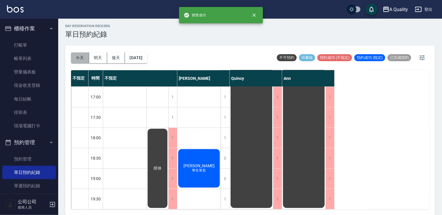
click at [80, 55] on button "今天" at bounding box center [80, 57] width 18 height 11
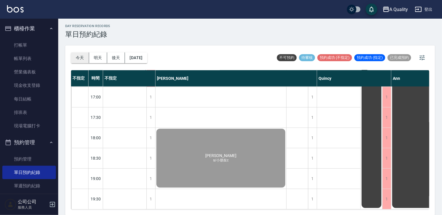
click at [84, 58] on button "今天" at bounding box center [80, 57] width 18 height 11
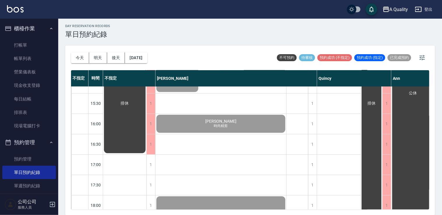
scroll to position [161, 0]
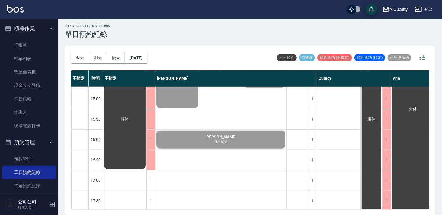
click at [96, 56] on button "明天" at bounding box center [98, 57] width 18 height 11
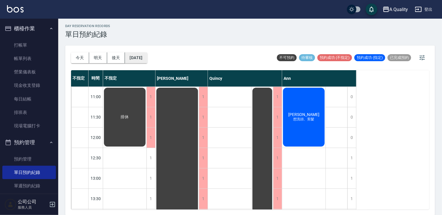
click at [147, 58] on button "2025/09/16" at bounding box center [136, 57] width 22 height 11
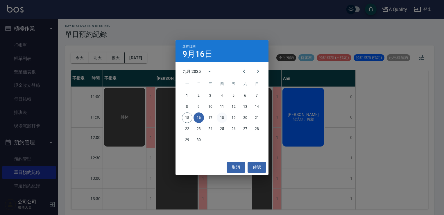
click at [227, 119] on button "18" at bounding box center [222, 117] width 10 height 10
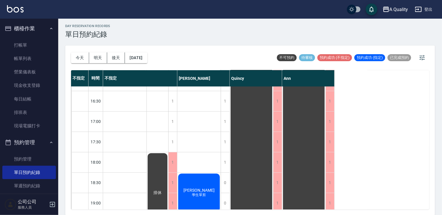
scroll to position [233, 0]
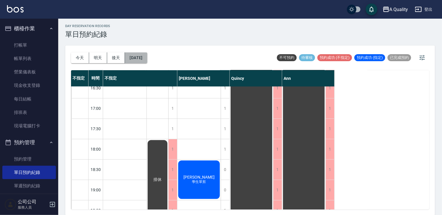
click at [145, 56] on button "2025/09/18" at bounding box center [136, 57] width 22 height 11
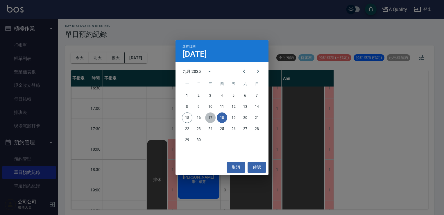
click at [209, 116] on button "17" at bounding box center [210, 117] width 10 height 10
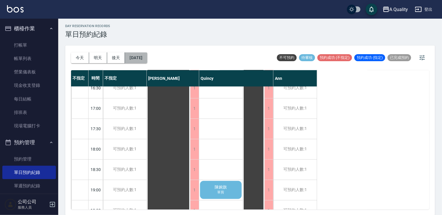
click at [140, 56] on button "2025/09/17" at bounding box center [136, 57] width 22 height 11
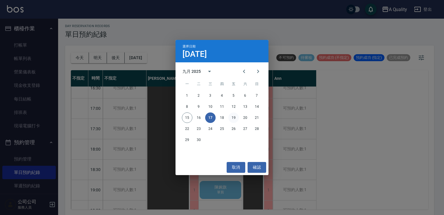
click at [236, 119] on button "19" at bounding box center [234, 117] width 10 height 10
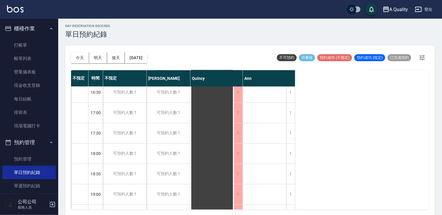
scroll to position [248, 0]
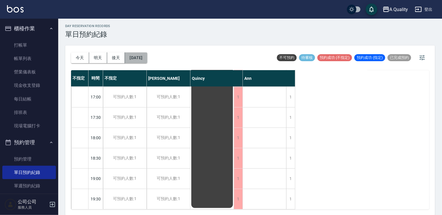
click at [147, 59] on button "2025/09/19" at bounding box center [136, 57] width 22 height 11
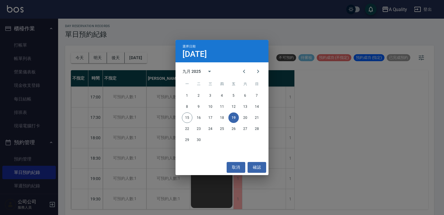
click at [261, 121] on div "15 16 17 18 19 20 21" at bounding box center [222, 117] width 93 height 10
click at [261, 120] on button "21" at bounding box center [257, 117] width 10 height 10
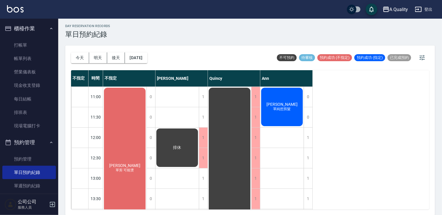
click at [200, 137] on div "1" at bounding box center [203, 137] width 9 height 20
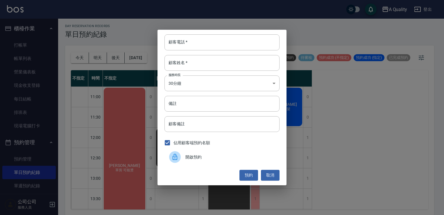
click at [184, 157] on div at bounding box center [177, 157] width 16 height 12
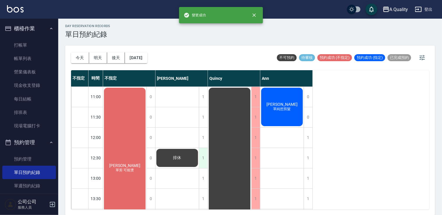
click at [200, 162] on div "1" at bounding box center [203, 158] width 9 height 20
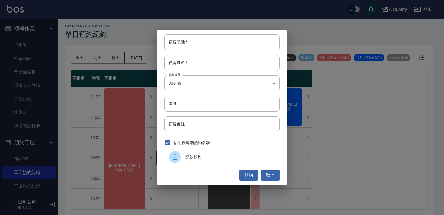
click at [188, 157] on span "開啟預約" at bounding box center [231, 157] width 90 height 6
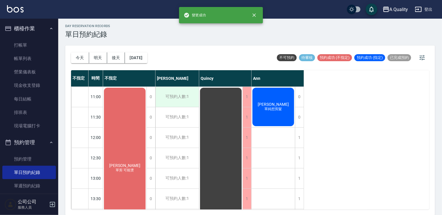
click at [195, 98] on div "可預約人數:1" at bounding box center [176, 97] width 43 height 20
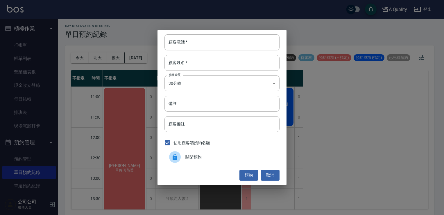
click at [184, 159] on div at bounding box center [177, 157] width 16 height 12
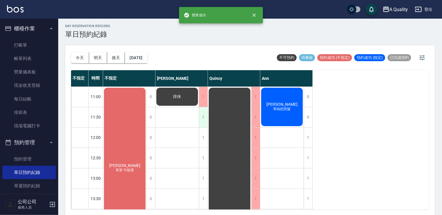
click at [202, 120] on div "1" at bounding box center [203, 117] width 9 height 20
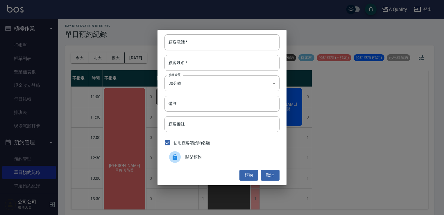
click at [192, 153] on div "關閉預約" at bounding box center [222, 157] width 115 height 16
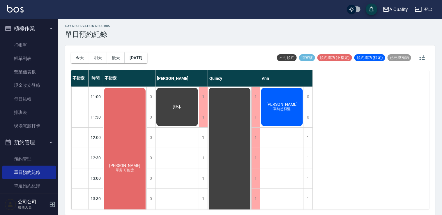
click at [126, 164] on span "柯文娟" at bounding box center [124, 165] width 33 height 5
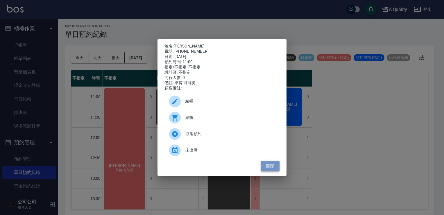
click at [269, 169] on button "關閉" at bounding box center [270, 166] width 19 height 11
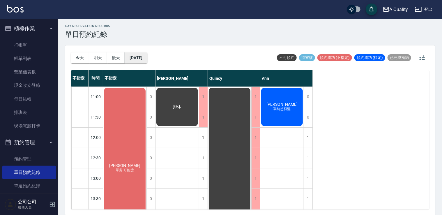
click at [147, 56] on button "2025/09/21" at bounding box center [136, 57] width 22 height 11
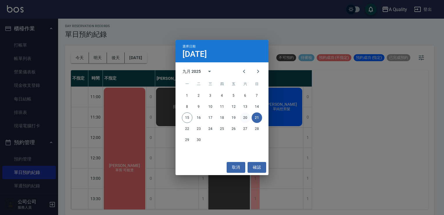
click at [248, 118] on button "20" at bounding box center [245, 117] width 10 height 10
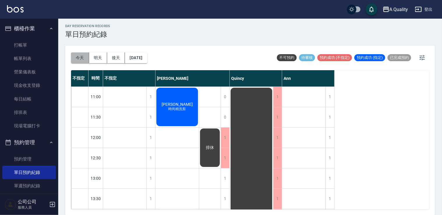
click at [83, 58] on button "今天" at bounding box center [80, 57] width 18 height 11
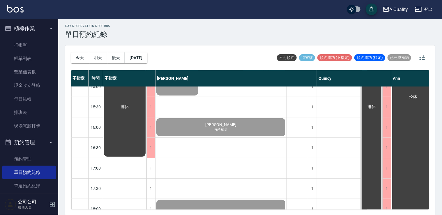
scroll to position [175, 0]
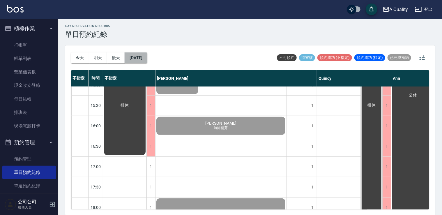
click at [144, 56] on button "[DATE]" at bounding box center [136, 57] width 22 height 11
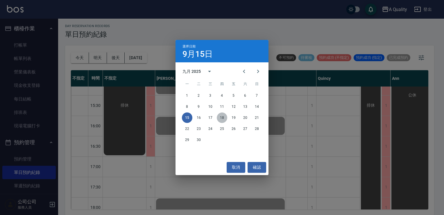
click at [221, 119] on button "18" at bounding box center [222, 117] width 10 height 10
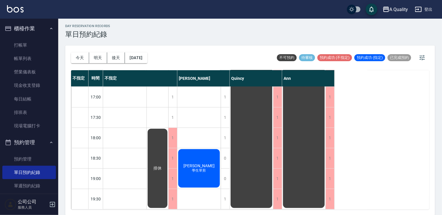
scroll to position [248, 0]
click at [136, 63] on button "2025/09/18" at bounding box center [136, 57] width 22 height 11
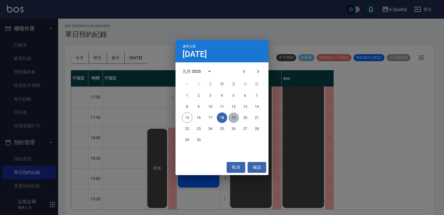
drag, startPoint x: 234, startPoint y: 121, endPoint x: 225, endPoint y: 113, distance: 12.4
click at [234, 120] on button "19" at bounding box center [234, 117] width 10 height 10
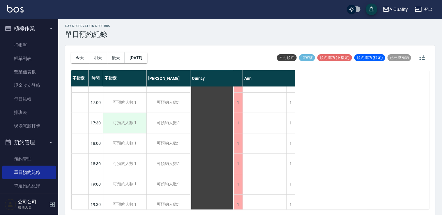
scroll to position [248, 0]
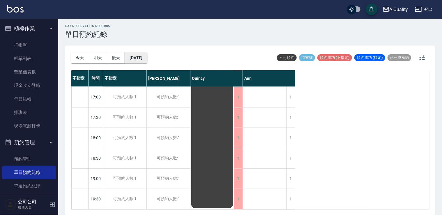
click at [142, 63] on div "今天 明天 後天 2025/09/19" at bounding box center [109, 57] width 76 height 25
click at [143, 61] on button "2025/09/19" at bounding box center [136, 57] width 22 height 11
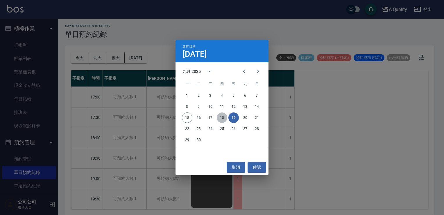
click at [224, 117] on button "18" at bounding box center [222, 117] width 10 height 10
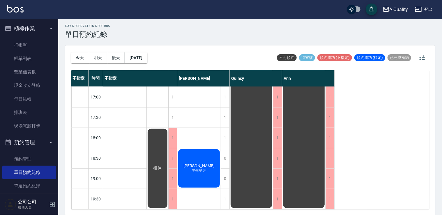
click at [207, 165] on div "孫瑀 學生單剪" at bounding box center [198, 168] width 43 height 40
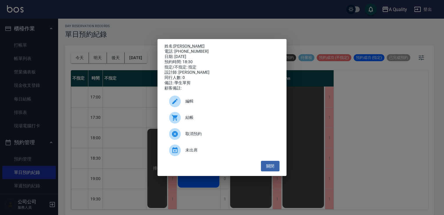
click at [183, 98] on div at bounding box center [177, 101] width 16 height 12
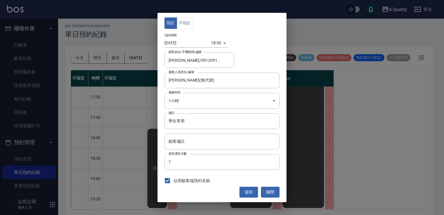
click at [180, 42] on input "2025/09/18" at bounding box center [188, 43] width 47 height 10
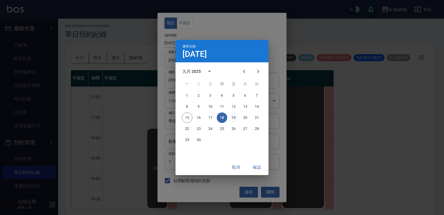
click at [234, 116] on button "19" at bounding box center [234, 117] width 10 height 10
type input "2025/09/19"
type input "1758277800000"
click at [259, 166] on button "確認" at bounding box center [257, 167] width 19 height 11
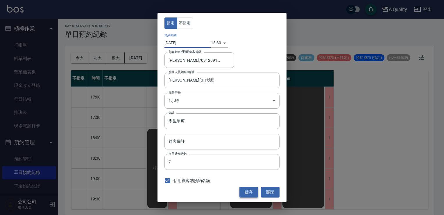
click at [246, 193] on button "儲存" at bounding box center [249, 191] width 19 height 11
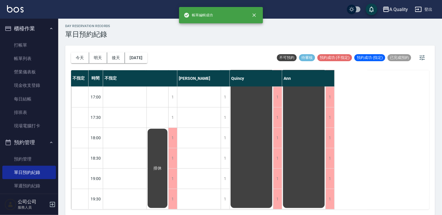
click at [157, 144] on div "排休" at bounding box center [158, 168] width 22 height 81
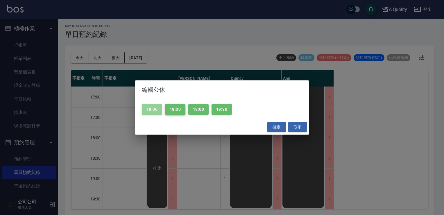
drag, startPoint x: 154, startPoint y: 111, endPoint x: 173, endPoint y: 111, distance: 19.2
click at [156, 111] on button "18:00" at bounding box center [152, 109] width 20 height 11
drag, startPoint x: 173, startPoint y: 111, endPoint x: 191, endPoint y: 111, distance: 18.0
click at [174, 111] on button "18:30" at bounding box center [175, 109] width 20 height 11
drag, startPoint x: 193, startPoint y: 111, endPoint x: 199, endPoint y: 111, distance: 6.4
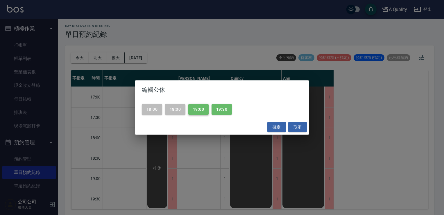
click at [193, 111] on button "19:00" at bounding box center [198, 109] width 20 height 11
click at [209, 111] on div "18:00 18:30 19:00 19:30" at bounding box center [222, 109] width 175 height 20
drag, startPoint x: 218, startPoint y: 109, endPoint x: 259, endPoint y: 124, distance: 43.2
click at [225, 110] on button "19:30" at bounding box center [222, 109] width 20 height 11
click at [275, 130] on button "確定" at bounding box center [277, 127] width 19 height 11
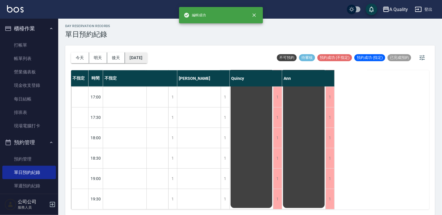
click at [147, 58] on button "2025/09/18" at bounding box center [136, 57] width 22 height 11
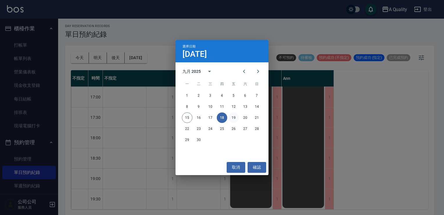
click at [231, 117] on button "19" at bounding box center [234, 117] width 10 height 10
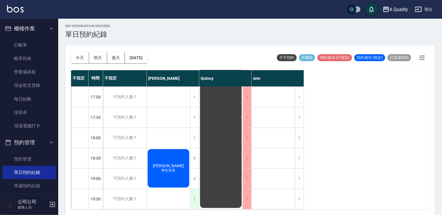
click at [198, 197] on div "1" at bounding box center [194, 199] width 9 height 20
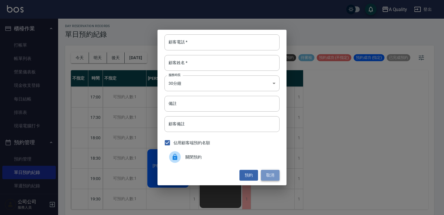
click at [270, 174] on button "取消" at bounding box center [270, 175] width 19 height 11
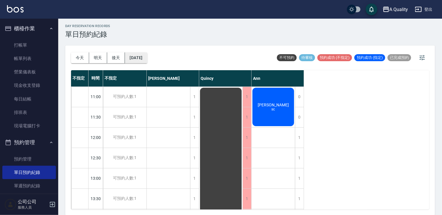
click at [145, 60] on button "2025/09/19" at bounding box center [136, 57] width 22 height 11
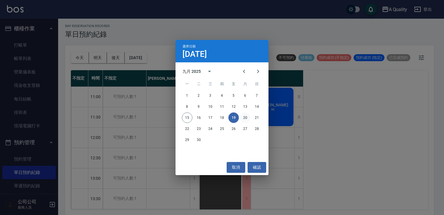
click at [241, 117] on button "20" at bounding box center [245, 117] width 10 height 10
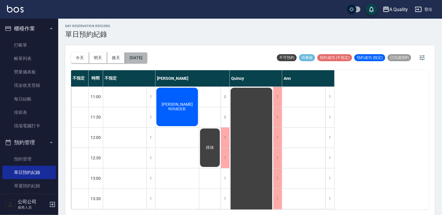
click at [145, 56] on button "2025/09/20" at bounding box center [136, 57] width 22 height 11
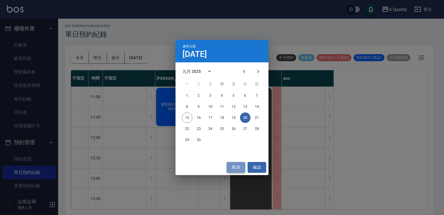
click at [231, 167] on button "取消" at bounding box center [236, 167] width 19 height 11
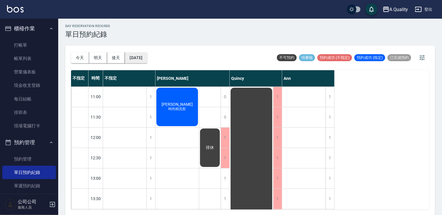
click at [147, 58] on button "2025/09/20" at bounding box center [136, 57] width 22 height 11
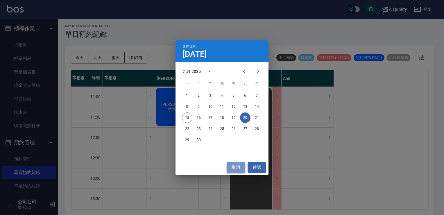
click at [239, 163] on button "取消" at bounding box center [236, 167] width 19 height 11
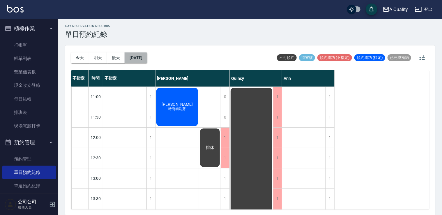
click at [144, 54] on button "2025/09/20" at bounding box center [136, 57] width 22 height 11
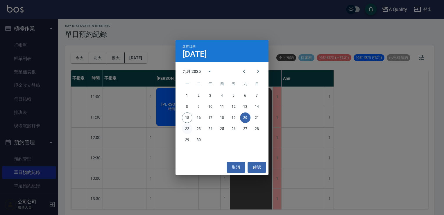
click at [187, 131] on button "22" at bounding box center [187, 128] width 10 height 10
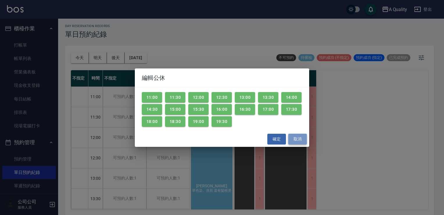
click at [300, 139] on button "取消" at bounding box center [298, 139] width 19 height 11
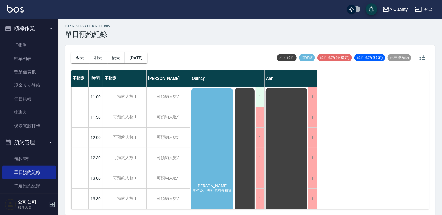
click at [258, 102] on div "1" at bounding box center [259, 97] width 9 height 20
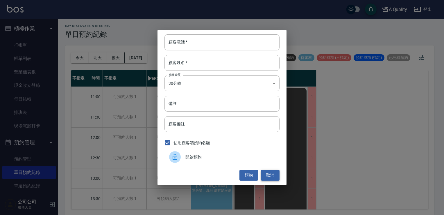
click at [273, 179] on button "取消" at bounding box center [270, 175] width 19 height 11
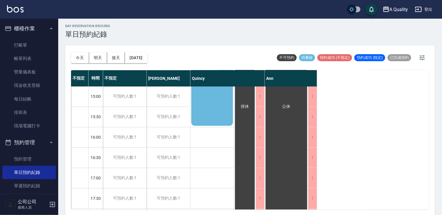
scroll to position [116, 0]
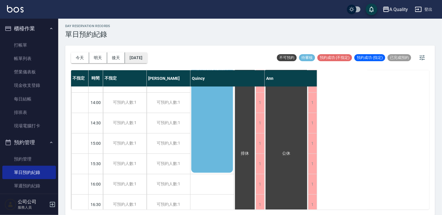
click at [147, 59] on button "2025/09/22" at bounding box center [136, 57] width 22 height 11
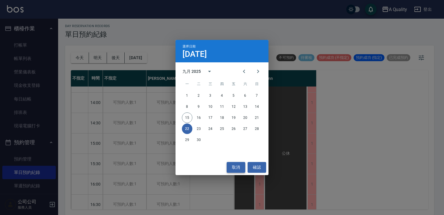
click at [234, 164] on button "取消" at bounding box center [236, 167] width 19 height 11
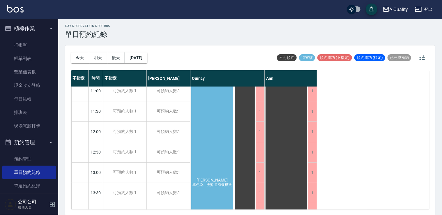
scroll to position [0, 0]
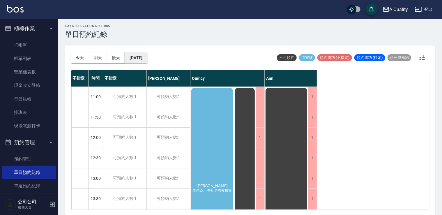
click at [144, 55] on button "2025/09/22" at bounding box center [136, 57] width 22 height 11
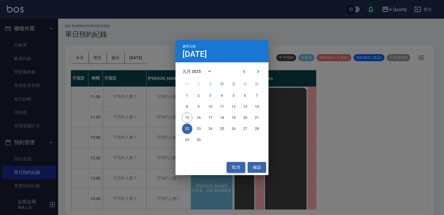
click at [243, 170] on button "取消" at bounding box center [236, 167] width 19 height 11
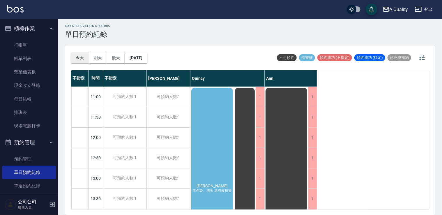
click at [77, 61] on button "今天" at bounding box center [80, 57] width 18 height 11
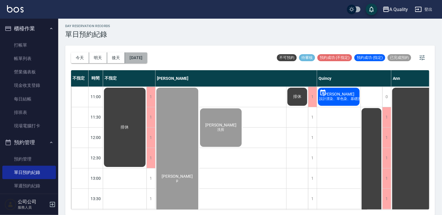
click at [142, 55] on button "[DATE]" at bounding box center [136, 57] width 22 height 11
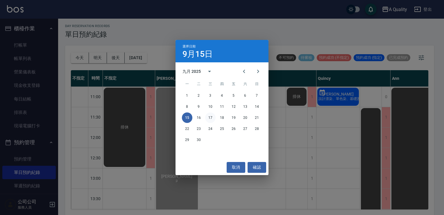
click at [211, 119] on button "17" at bounding box center [210, 117] width 10 height 10
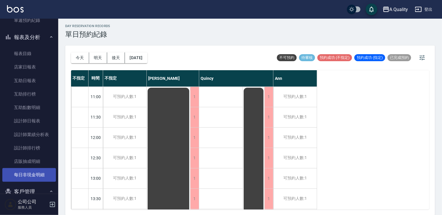
scroll to position [222, 0]
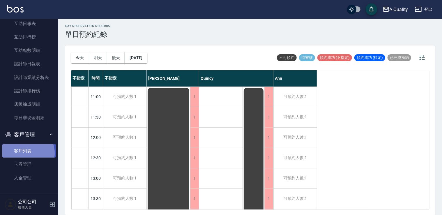
drag, startPoint x: 26, startPoint y: 153, endPoint x: 28, endPoint y: 146, distance: 7.0
click at [26, 153] on link "客戶列表" at bounding box center [29, 150] width 54 height 13
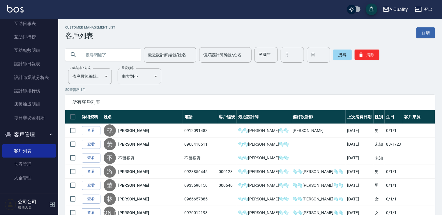
click at [121, 54] on input "text" at bounding box center [108, 55] width 55 height 16
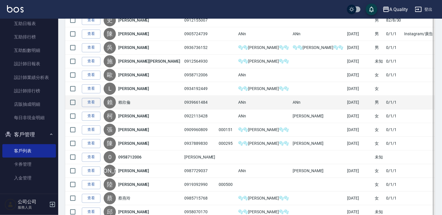
scroll to position [558, 0]
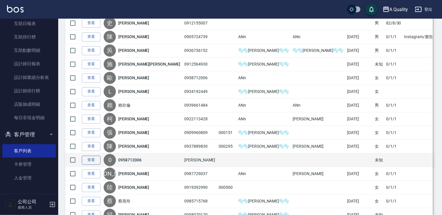
click at [93, 157] on link "查看" at bounding box center [91, 159] width 19 height 9
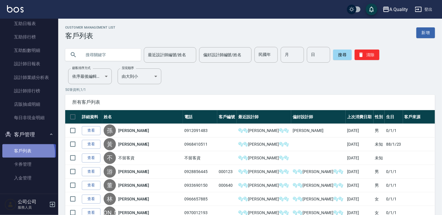
click at [27, 153] on link "客戶列表" at bounding box center [29, 150] width 54 height 13
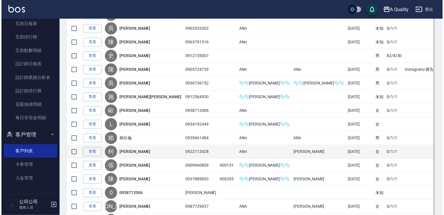
scroll to position [582, 0]
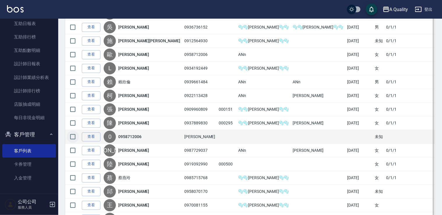
click at [74, 134] on input "checkbox" at bounding box center [73, 136] width 12 height 12
checkbox input "true"
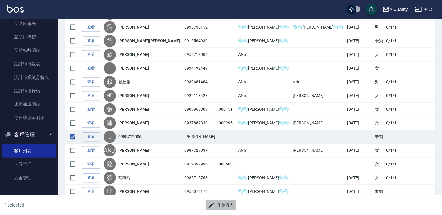
click at [217, 206] on button "刪除客人" at bounding box center [220, 205] width 31 height 11
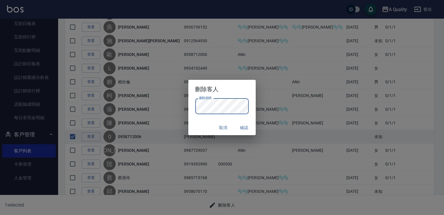
click at [245, 129] on button "確認" at bounding box center [244, 127] width 19 height 11
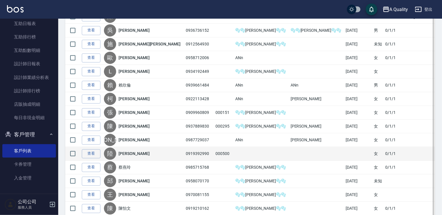
scroll to position [529, 0]
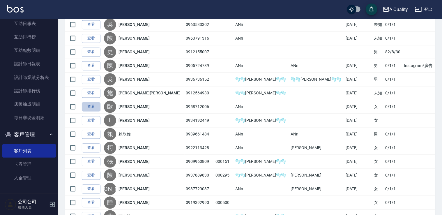
click at [99, 102] on link "查看" at bounding box center [91, 106] width 19 height 9
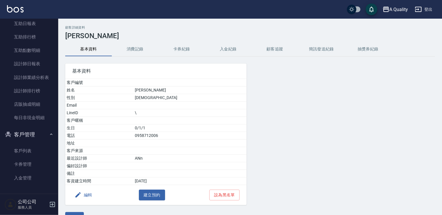
click at [88, 193] on button "編輯" at bounding box center [83, 194] width 22 height 11
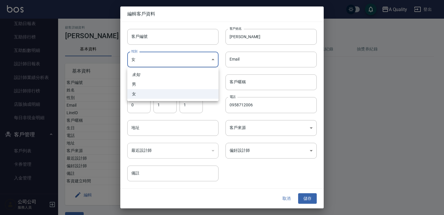
click at [187, 55] on body "A Quality 登出 櫃檯作業 打帳單 帳單列表 營業儀表板 現金收支登錄 每日結帳 排班表 現場電腦打卡 預約管理 預約管理 單日預約紀錄 單週預約紀錄…" at bounding box center [222, 114] width 444 height 229
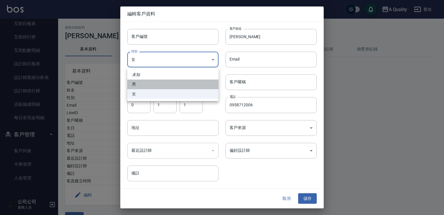
click at [154, 86] on li "男" at bounding box center [172, 84] width 91 height 10
type input "MALE"
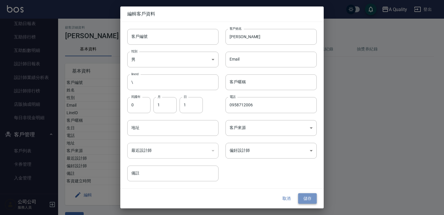
click at [308, 195] on button "儲存" at bounding box center [307, 198] width 19 height 11
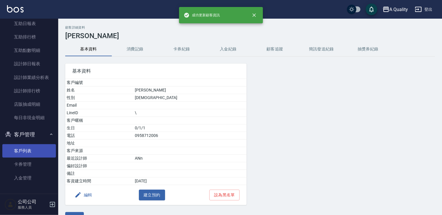
click at [29, 154] on link "客戶列表" at bounding box center [29, 150] width 54 height 13
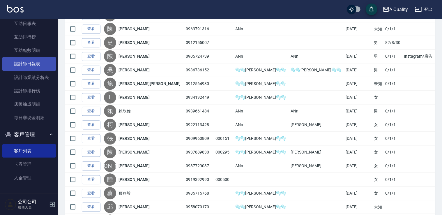
scroll to position [135, 0]
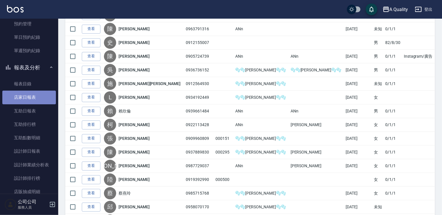
click at [33, 97] on link "店家日報表" at bounding box center [29, 96] width 54 height 13
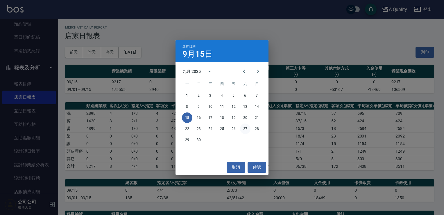
click at [244, 129] on button "27" at bounding box center [245, 128] width 10 height 10
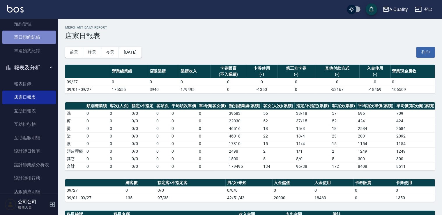
click at [40, 37] on link "單日預約紀錄" at bounding box center [29, 37] width 54 height 13
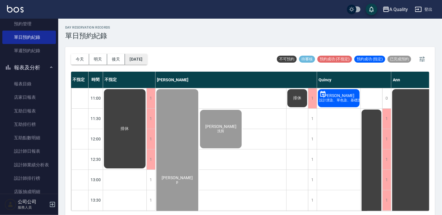
click at [147, 61] on button "[DATE]" at bounding box center [136, 59] width 22 height 11
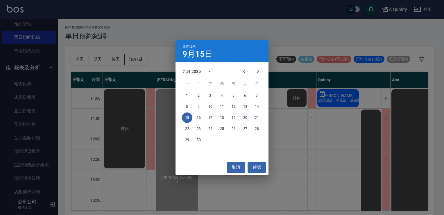
click at [246, 117] on button "20" at bounding box center [245, 117] width 10 height 10
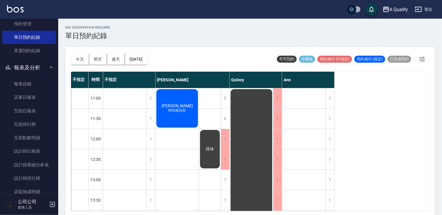
scroll to position [175, 0]
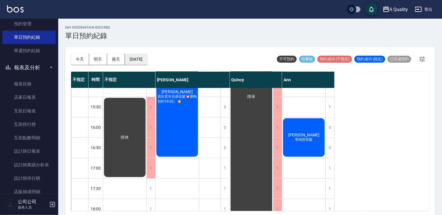
click at [144, 60] on button "2025/09/20" at bounding box center [136, 59] width 22 height 11
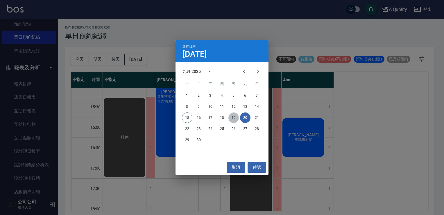
click at [234, 117] on button "19" at bounding box center [234, 117] width 10 height 10
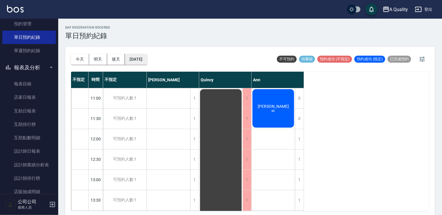
click at [147, 55] on button "2025/09/19" at bounding box center [136, 59] width 22 height 11
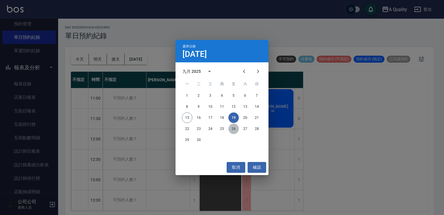
click at [237, 130] on button "26" at bounding box center [234, 128] width 10 height 10
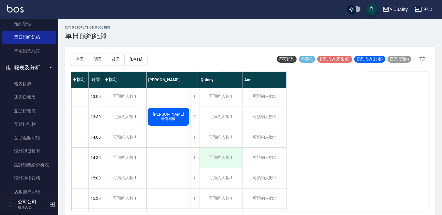
scroll to position [58, 0]
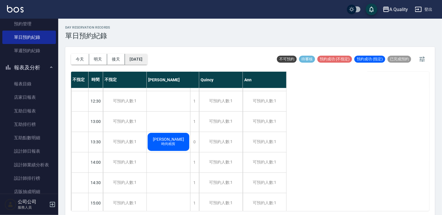
click at [147, 63] on button "2025/09/26" at bounding box center [136, 59] width 22 height 11
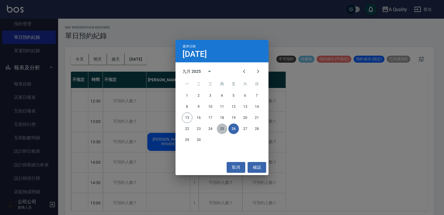
click at [220, 129] on button "25" at bounding box center [222, 128] width 10 height 10
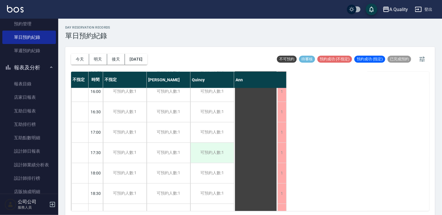
scroll to position [248, 0]
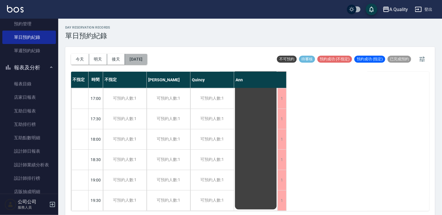
click at [147, 60] on button "2025/09/25" at bounding box center [136, 59] width 22 height 11
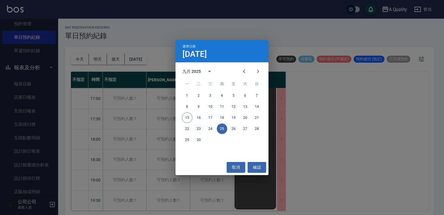
click at [197, 130] on button "23" at bounding box center [199, 128] width 10 height 10
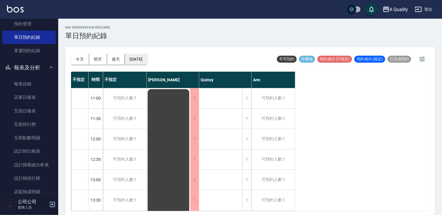
click at [145, 61] on button "2025/09/23" at bounding box center [136, 59] width 22 height 11
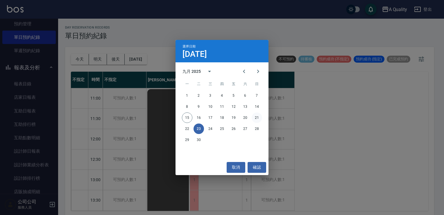
click at [254, 120] on button "21" at bounding box center [257, 117] width 10 height 10
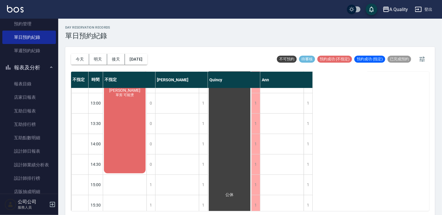
scroll to position [175, 0]
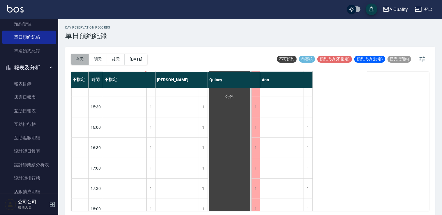
click at [81, 58] on button "今天" at bounding box center [80, 59] width 18 height 11
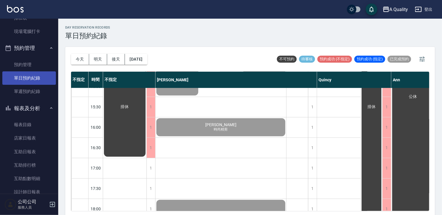
scroll to position [19, 0]
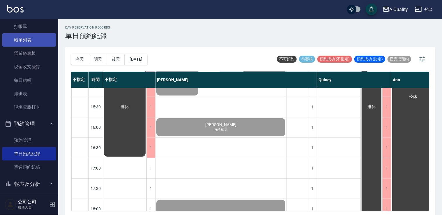
click at [22, 41] on link "帳單列表" at bounding box center [29, 39] width 54 height 13
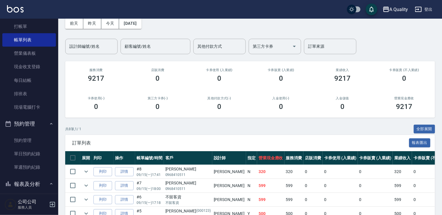
scroll to position [87, 0]
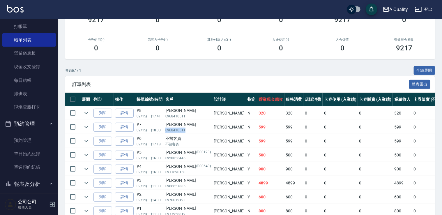
drag, startPoint x: 166, startPoint y: 130, endPoint x: 185, endPoint y: 131, distance: 19.5
click at [185, 131] on p "0968410511" at bounding box center [187, 129] width 45 height 5
copy p "0968410511"
click at [150, 75] on div "共 8 筆, 1 / 1 全部展開 訂單列表 報表匯出 展開 列印 操作 帳單編號/時間 客戶 設計師 指定 營業現金應收 服務消費 店販消費 卡券使用 (入…" at bounding box center [249, 150] width 369 height 168
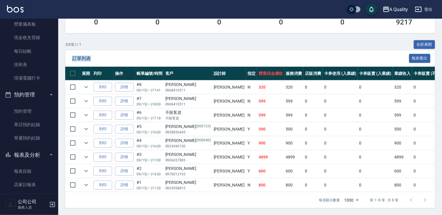
scroll to position [116, 0]
drag, startPoint x: 22, startPoint y: 122, endPoint x: 26, endPoint y: 122, distance: 4.2
click at [22, 122] on link "單日預約紀錄" at bounding box center [29, 124] width 54 height 13
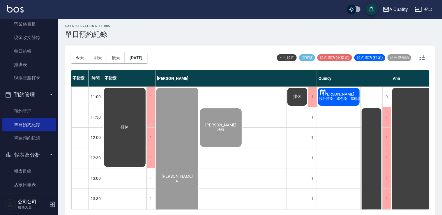
click at [185, 129] on div "林雅玄 p" at bounding box center [177, 178] width 44 height 183
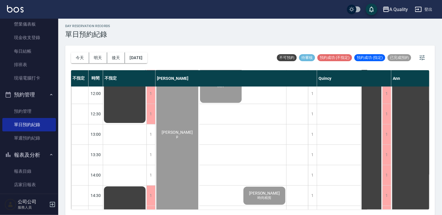
scroll to position [116, 0]
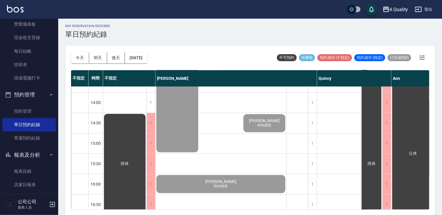
click at [242, 184] on div "游士賢 時尚精剪" at bounding box center [220, 184] width 131 height 20
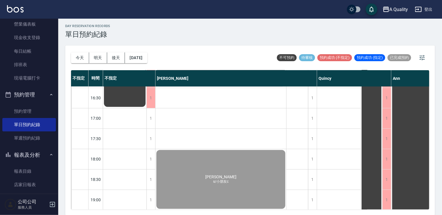
scroll to position [233, 0]
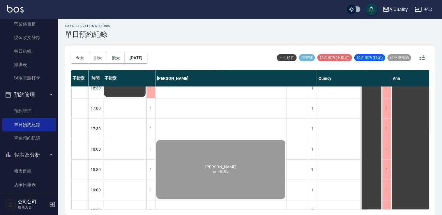
click at [254, 174] on div "黃雅純 s/小朋友c" at bounding box center [220, 169] width 131 height 60
click at [32, 113] on link "預約管理" at bounding box center [29, 110] width 54 height 13
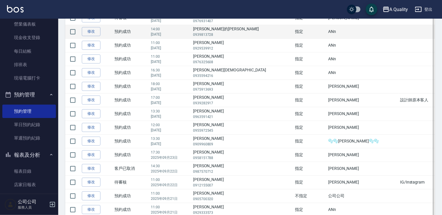
scroll to position [87, 0]
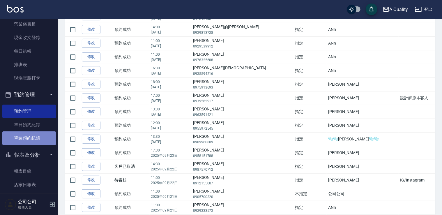
click at [33, 138] on link "單週預約紀錄" at bounding box center [29, 137] width 54 height 13
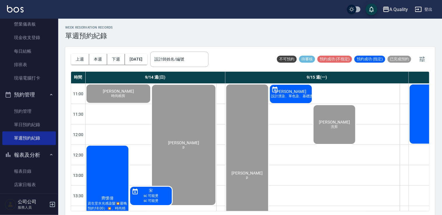
scroll to position [29, 0]
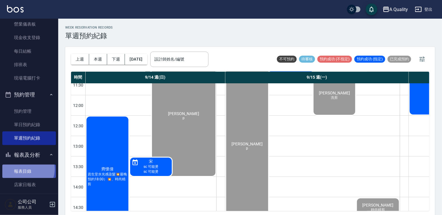
click at [27, 169] on link "報表目錄" at bounding box center [29, 170] width 54 height 13
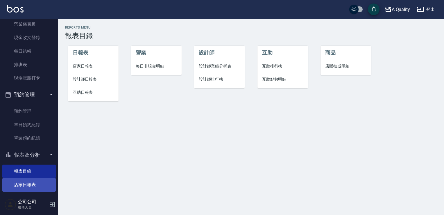
click at [26, 184] on link "店家日報表" at bounding box center [29, 184] width 54 height 13
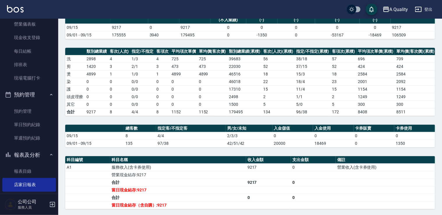
scroll to position [100, 0]
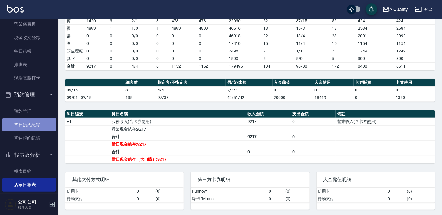
click at [44, 124] on link "單日預約紀錄" at bounding box center [29, 124] width 54 height 13
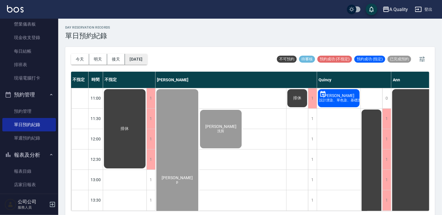
click at [128, 61] on button "[DATE]" at bounding box center [136, 59] width 22 height 11
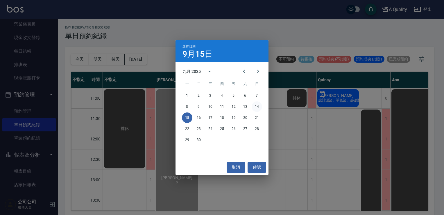
click at [256, 104] on button "14" at bounding box center [257, 106] width 10 height 10
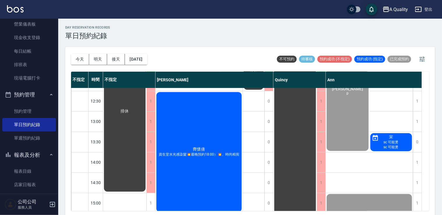
scroll to position [116, 0]
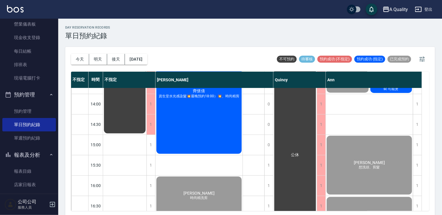
click at [218, 117] on div "齊懷倩 資生堂水光感染髮💥最晚預約18:00）💥、時尚精剪" at bounding box center [198, 94] width 87 height 122
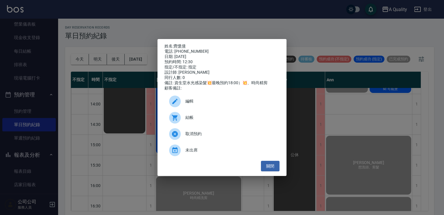
click at [219, 119] on span "結帳" at bounding box center [231, 117] width 90 height 6
click at [268, 168] on button "關閉" at bounding box center [270, 166] width 19 height 11
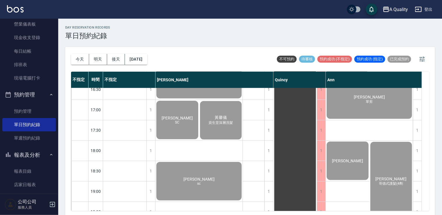
scroll to position [145, 0]
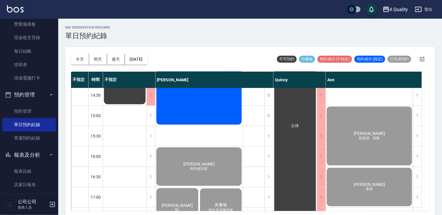
click at [228, 152] on div "謝圓富 時尚精洗剪" at bounding box center [198, 166] width 87 height 40
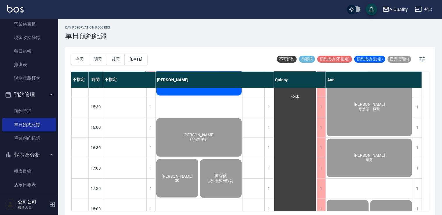
click at [182, 179] on div "陳S SC" at bounding box center [177, 178] width 44 height 40
click at [229, 188] on div "黃馨儀 資生堂深層洗髮" at bounding box center [221, 178] width 44 height 40
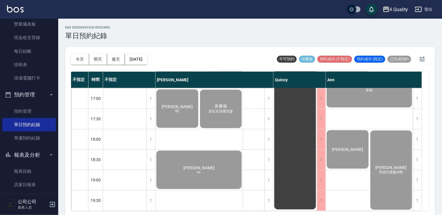
scroll to position [248, 0]
click at [181, 150] on div "簡子欣 sc" at bounding box center [198, 170] width 87 height 40
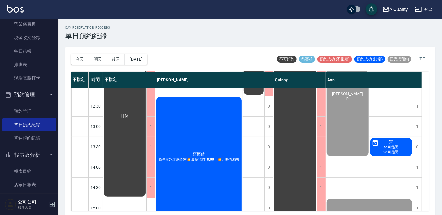
scroll to position [58, 0]
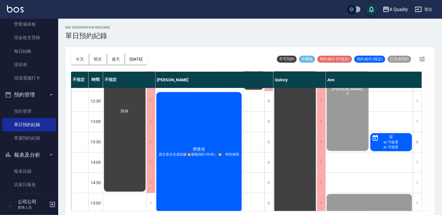
click at [363, 133] on div "沈r p" at bounding box center [347, 91] width 44 height 122
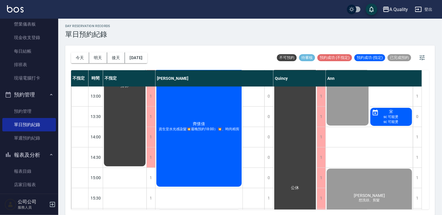
scroll to position [116, 0]
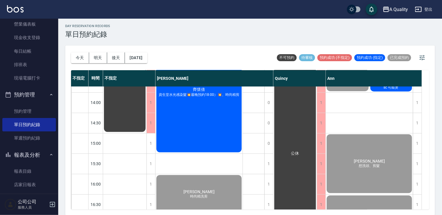
click at [390, 157] on div "鄧瀚璋 想洗頭、剪髮" at bounding box center [368, 163] width 87 height 60
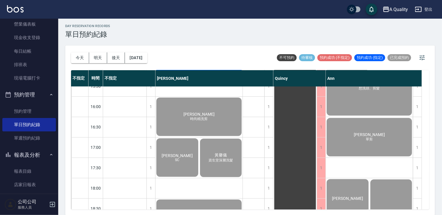
scroll to position [204, 0]
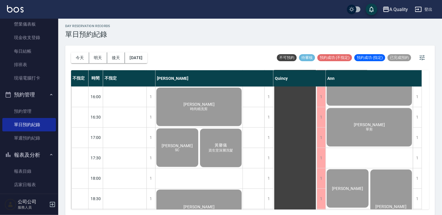
click at [350, 138] on div "黃庭碩 單剪" at bounding box center [368, 127] width 87 height 40
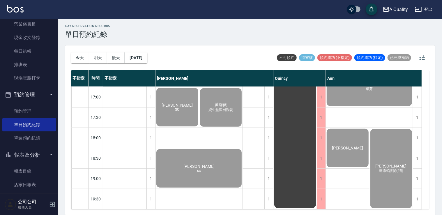
scroll to position [248, 0]
click at [391, 163] on span "張家鳳" at bounding box center [390, 165] width 33 height 5
click at [357, 147] on div "吳S" at bounding box center [347, 148] width 44 height 40
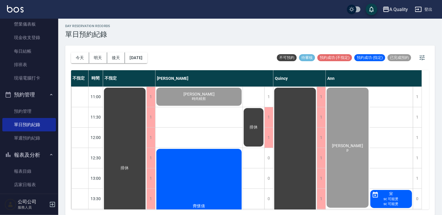
scroll to position [58, 0]
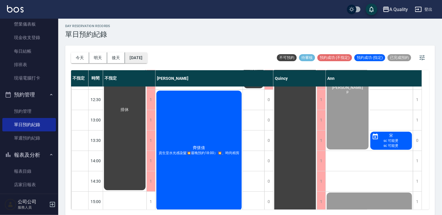
click at [143, 56] on button "[DATE]" at bounding box center [136, 57] width 22 height 11
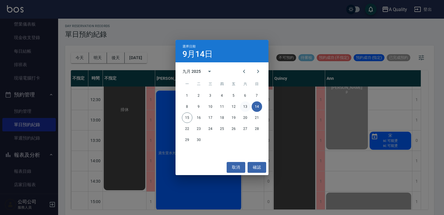
click at [248, 105] on button "13" at bounding box center [245, 106] width 10 height 10
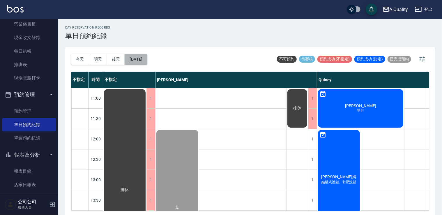
click at [147, 55] on button "[DATE]" at bounding box center [136, 59] width 22 height 11
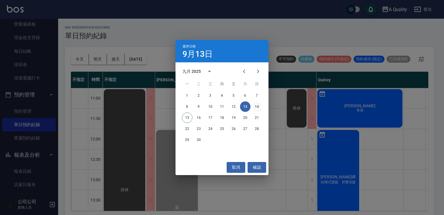
click at [256, 104] on button "14" at bounding box center [257, 106] width 10 height 10
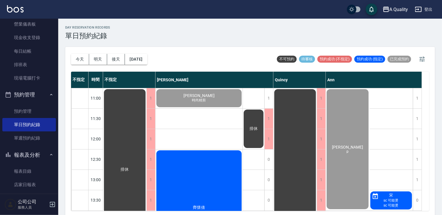
scroll to position [58, 0]
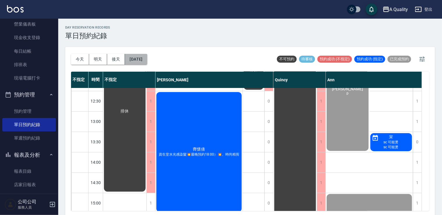
click at [138, 58] on button "[DATE]" at bounding box center [136, 59] width 22 height 11
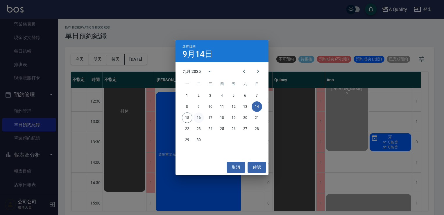
click at [200, 115] on button "16" at bounding box center [199, 117] width 10 height 10
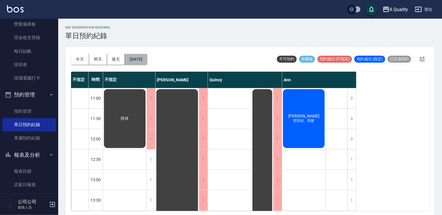
click at [135, 56] on button "2025/09/16" at bounding box center [136, 59] width 22 height 11
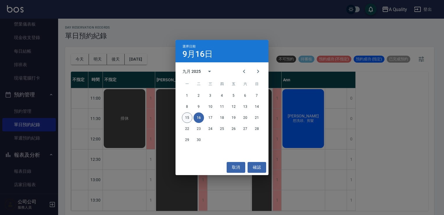
click at [184, 116] on button "15" at bounding box center [187, 117] width 10 height 10
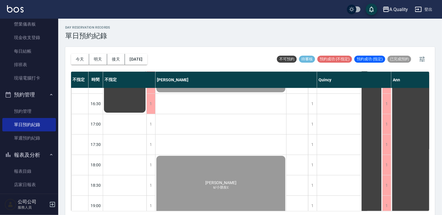
scroll to position [248, 0]
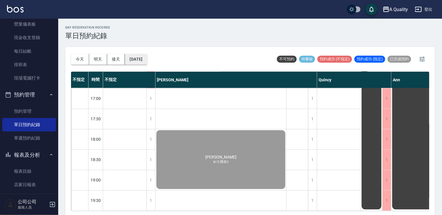
click at [140, 61] on button "[DATE]" at bounding box center [136, 59] width 22 height 11
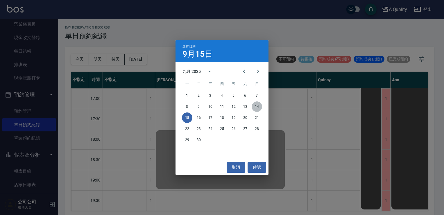
click at [255, 106] on button "14" at bounding box center [257, 106] width 10 height 10
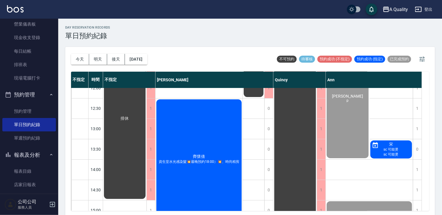
scroll to position [15, 0]
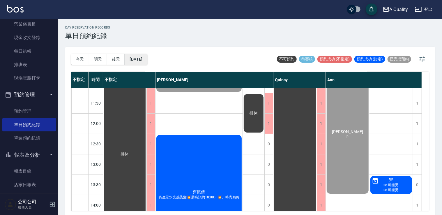
click at [137, 63] on button "[DATE]" at bounding box center [136, 59] width 22 height 11
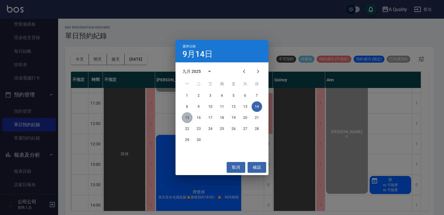
click at [192, 121] on div "15 16 17 18 19 20 21" at bounding box center [222, 117] width 93 height 10
click at [189, 115] on button "15" at bounding box center [187, 117] width 10 height 10
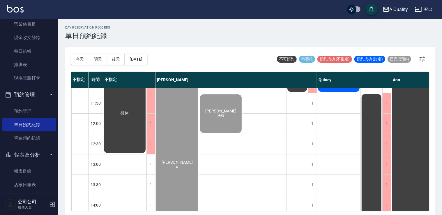
click at [217, 123] on div "林芸 洗剪" at bounding box center [221, 113] width 44 height 40
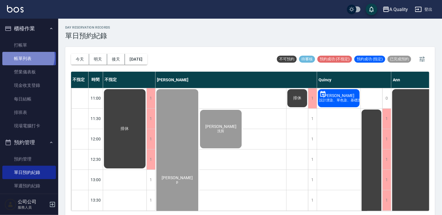
click at [26, 57] on link "帳單列表" at bounding box center [29, 58] width 54 height 13
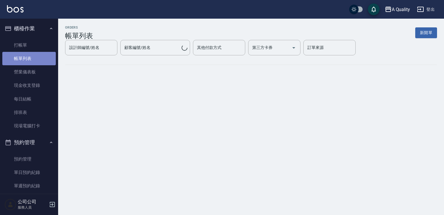
click at [30, 57] on link "帳單列表" at bounding box center [29, 58] width 54 height 13
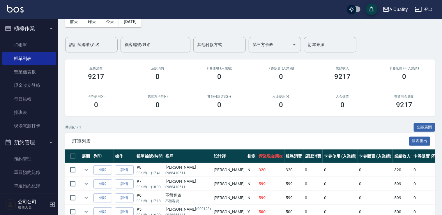
scroll to position [58, 0]
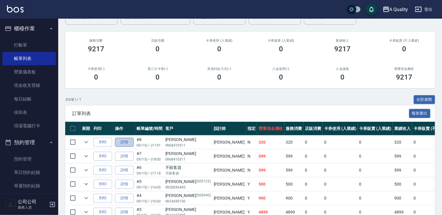
click at [123, 143] on link "詳情" at bounding box center [124, 142] width 19 height 9
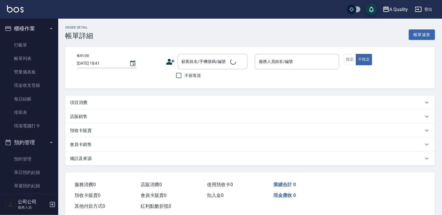
type input "2025/09/15 17:41"
type input "Taylor(無代號)"
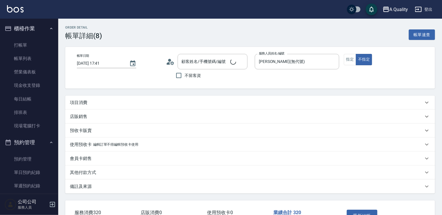
type input "黃雅純/0968410511/null"
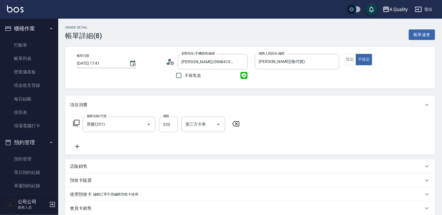
click at [113, 101] on div "項目消費" at bounding box center [249, 104] width 369 height 19
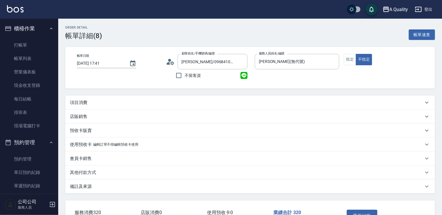
drag, startPoint x: 103, startPoint y: 100, endPoint x: 105, endPoint y: 108, distance: 8.0
click at [103, 101] on div "項目消費" at bounding box center [246, 102] width 353 height 6
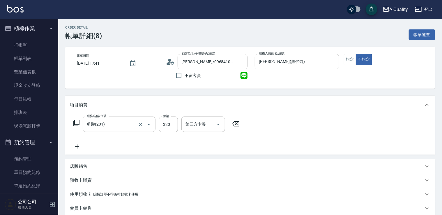
click at [106, 122] on input "剪髮(201)" at bounding box center [110, 124] width 51 height 10
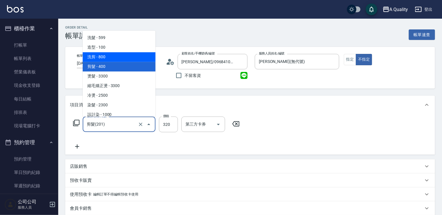
drag, startPoint x: 106, startPoint y: 58, endPoint x: 115, endPoint y: 65, distance: 11.8
click at [106, 58] on span "洗剪 - 800" at bounding box center [119, 57] width 73 height 10
type input "洗剪(103)"
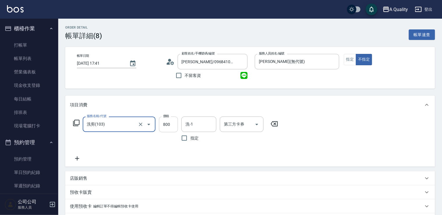
click at [170, 124] on input "800" at bounding box center [168, 124] width 19 height 16
type input "720"
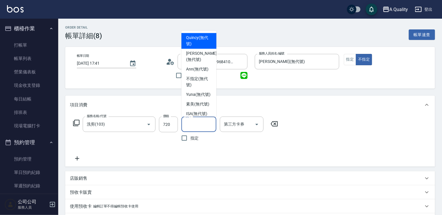
drag, startPoint x: 195, startPoint y: 122, endPoint x: 198, endPoint y: 116, distance: 5.7
click at [195, 122] on input "洗-1" at bounding box center [199, 124] width 30 height 10
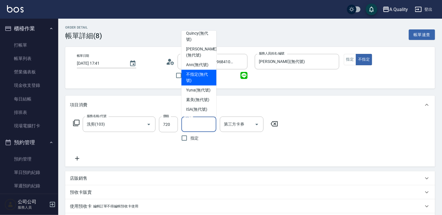
scroll to position [16, 0]
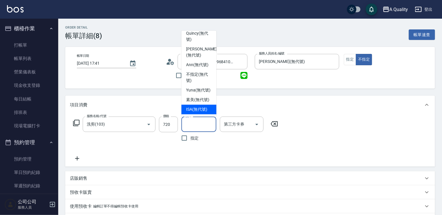
click at [201, 110] on span "ISA (無代號)" at bounding box center [196, 109] width 21 height 6
type input "ISA(無代號)"
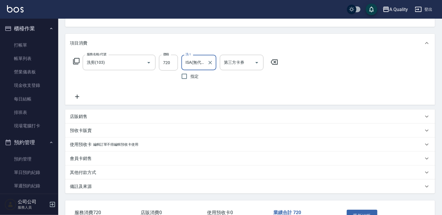
scroll to position [102, 0]
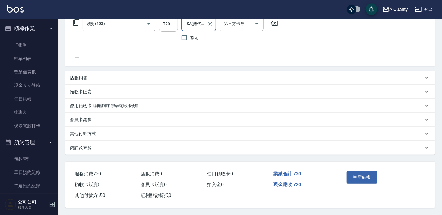
click at [366, 177] on button "重新結帳" at bounding box center [361, 177] width 31 height 12
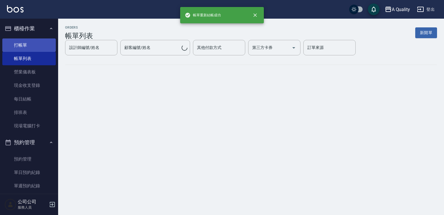
click at [32, 49] on link "打帳單" at bounding box center [29, 44] width 54 height 13
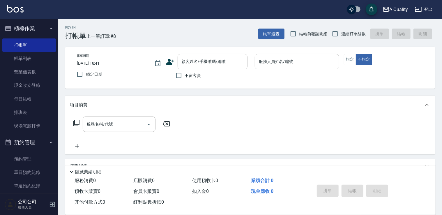
click at [186, 72] on span "不留客資" at bounding box center [193, 75] width 16 height 6
drag, startPoint x: 177, startPoint y: 74, endPoint x: 227, endPoint y: 69, distance: 50.3
click at [179, 73] on input "不留客資" at bounding box center [178, 75] width 12 height 12
checkbox input "true"
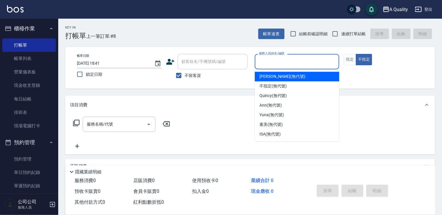
click at [265, 63] on input "服務人員姓名/編號" at bounding box center [296, 61] width 79 height 10
click at [265, 79] on span "Taylor (無代號)" at bounding box center [282, 76] width 46 height 6
type input "Taylor(無代號)"
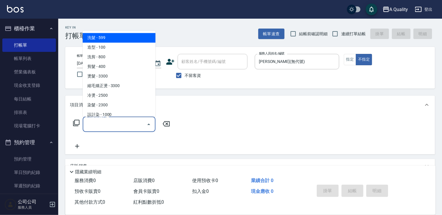
click at [139, 120] on input "服務名稱/代號" at bounding box center [114, 124] width 59 height 10
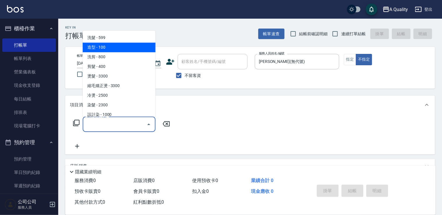
click at [96, 45] on span "造型 - 100" at bounding box center [119, 47] width 73 height 10
type input "造型(102)"
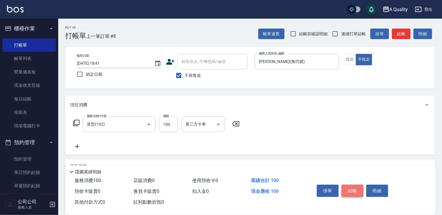
click at [357, 187] on button "結帳" at bounding box center [352, 190] width 22 height 12
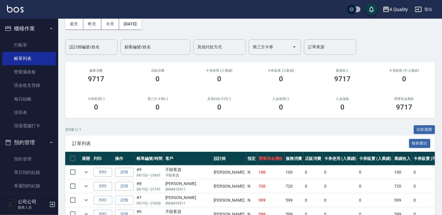
scroll to position [58, 0]
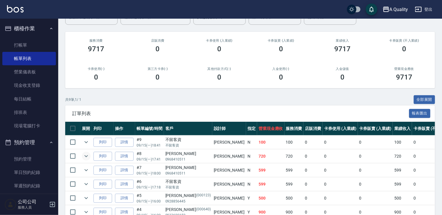
click at [86, 156] on icon "expand row" at bounding box center [85, 156] width 3 height 2
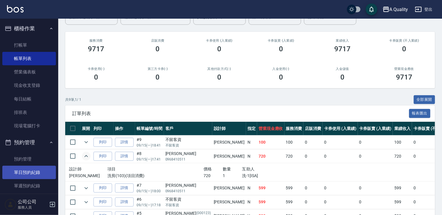
click at [33, 172] on link "單日預約紀錄" at bounding box center [29, 171] width 54 height 13
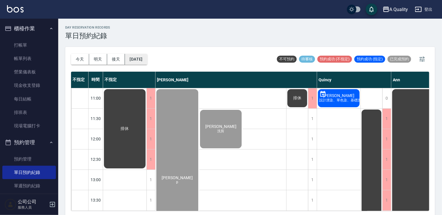
click at [144, 56] on button "[DATE]" at bounding box center [136, 59] width 22 height 11
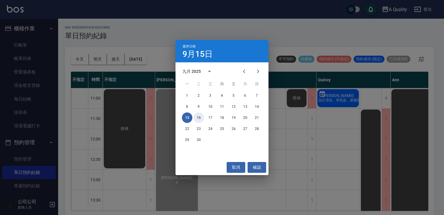
click at [197, 119] on button "16" at bounding box center [199, 117] width 10 height 10
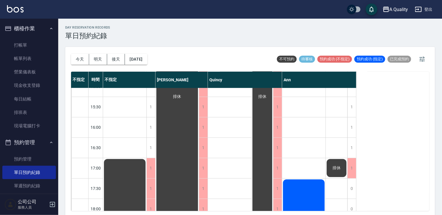
scroll to position [248, 0]
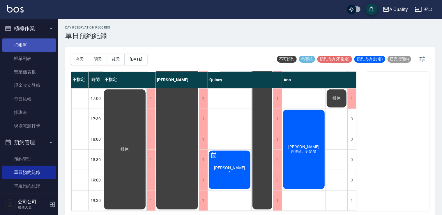
click at [15, 56] on link "帳單列表" at bounding box center [29, 58] width 54 height 13
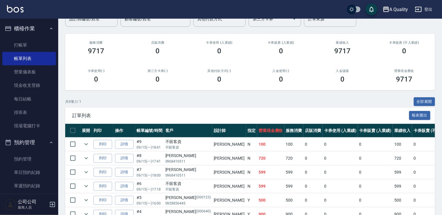
scroll to position [58, 0]
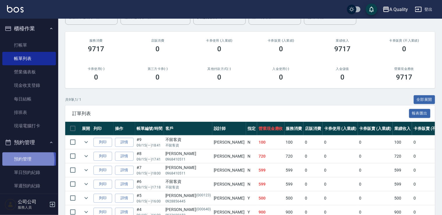
click at [22, 160] on link "預約管理" at bounding box center [29, 158] width 54 height 13
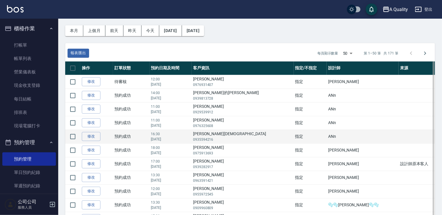
scroll to position [29, 0]
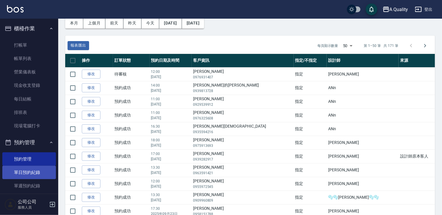
click at [27, 171] on link "單日預約紀錄" at bounding box center [29, 171] width 54 height 13
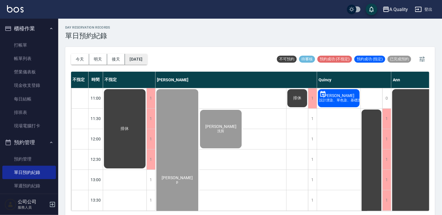
click at [140, 59] on button "[DATE]" at bounding box center [136, 59] width 22 height 11
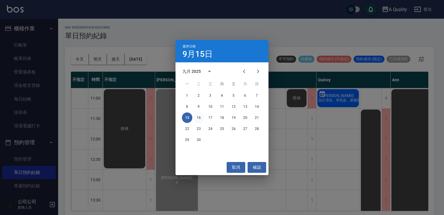
click at [202, 120] on button "16" at bounding box center [199, 117] width 10 height 10
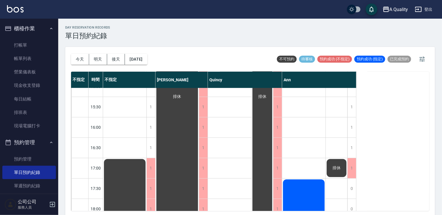
scroll to position [248, 0]
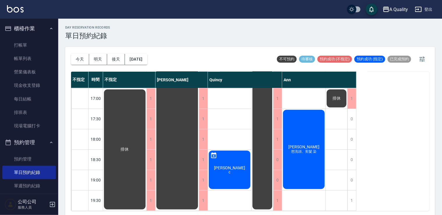
click at [140, 53] on div "今天 明天 後天 2025/09/16" at bounding box center [109, 59] width 76 height 25
drag, startPoint x: 140, startPoint y: 53, endPoint x: 141, endPoint y: 56, distance: 3.6
click at [141, 56] on button "2025/09/16" at bounding box center [136, 59] width 22 height 11
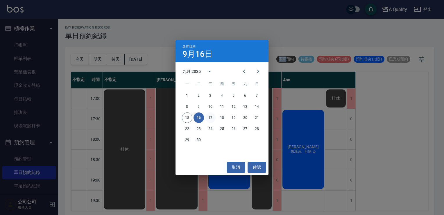
click at [207, 115] on button "17" at bounding box center [210, 117] width 10 height 10
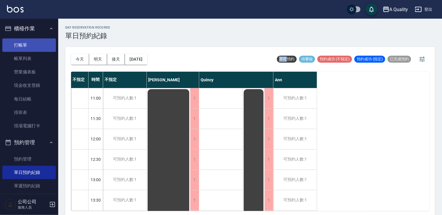
click at [27, 47] on link "打帳單" at bounding box center [29, 44] width 54 height 13
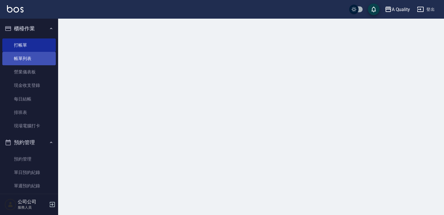
drag, startPoint x: 27, startPoint y: 59, endPoint x: 32, endPoint y: 59, distance: 4.9
click at [26, 59] on link "帳單列表" at bounding box center [29, 58] width 54 height 13
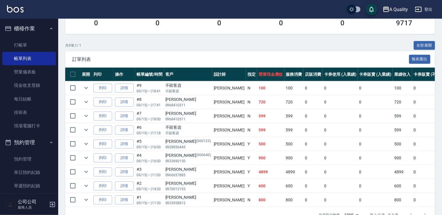
scroll to position [116, 0]
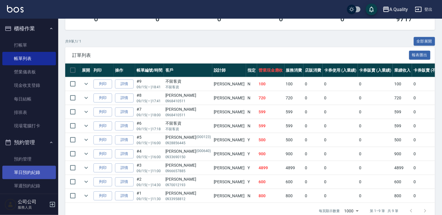
drag, startPoint x: 33, startPoint y: 176, endPoint x: 35, endPoint y: 170, distance: 5.8
click at [33, 176] on link "單日預約紀錄" at bounding box center [29, 171] width 54 height 13
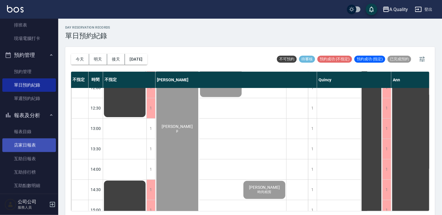
scroll to position [87, 0]
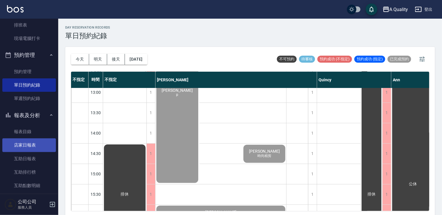
click at [22, 145] on link "店家日報表" at bounding box center [29, 144] width 54 height 13
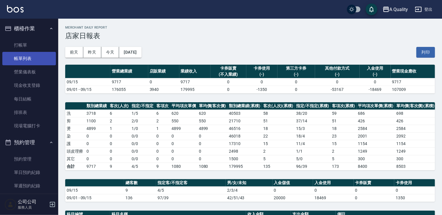
click at [40, 56] on link "帳單列表" at bounding box center [29, 58] width 54 height 13
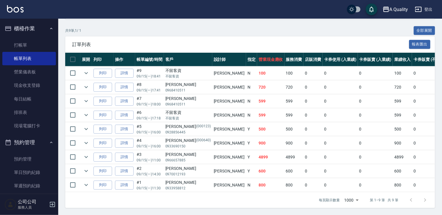
scroll to position [130, 0]
click at [90, 139] on button "expand row" at bounding box center [86, 142] width 9 height 9
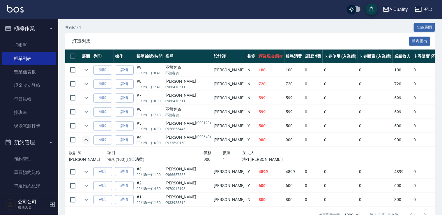
click at [90, 139] on button "expand row" at bounding box center [86, 139] width 9 height 9
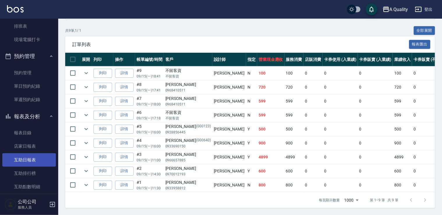
scroll to position [87, 0]
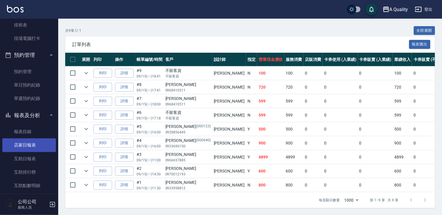
click at [34, 145] on link "店家日報表" at bounding box center [29, 144] width 54 height 13
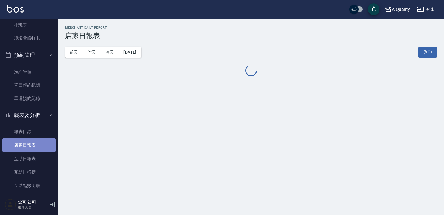
click at [34, 145] on link "店家日報表" at bounding box center [29, 144] width 54 height 13
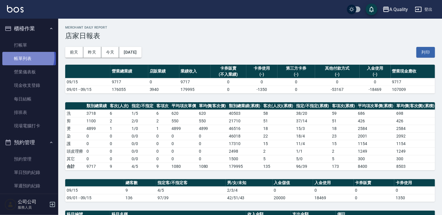
click at [25, 57] on link "帳單列表" at bounding box center [29, 58] width 54 height 13
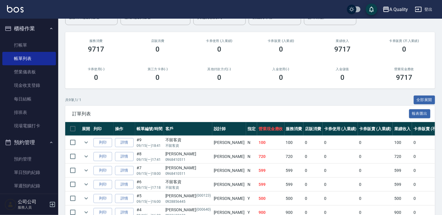
scroll to position [87, 0]
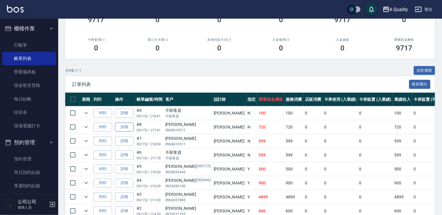
click at [124, 129] on link "詳情" at bounding box center [124, 126] width 19 height 9
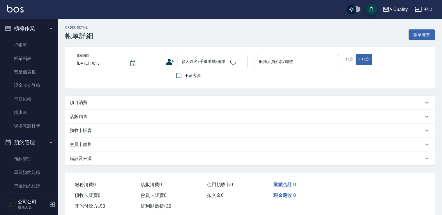
type input "2025/09/15 17:41"
type input "Taylor(無代號)"
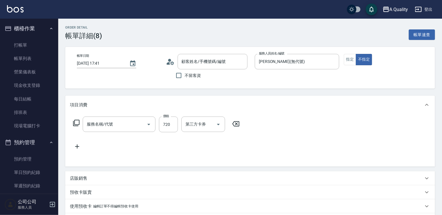
type input "黃雅純/0968410511/null"
type input "洗剪(103)"
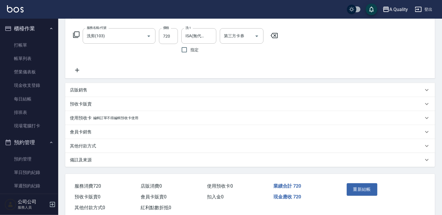
scroll to position [102, 0]
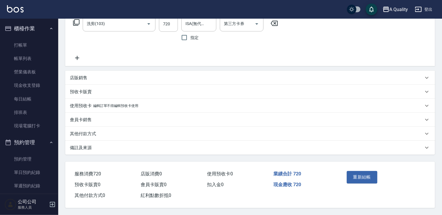
click at [109, 134] on div "其他付款方式" at bounding box center [246, 134] width 353 height 6
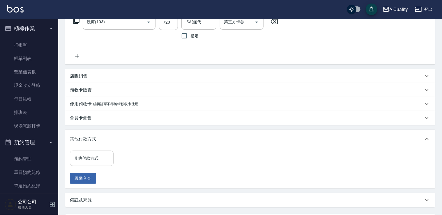
click at [104, 160] on input "其他付款方式" at bounding box center [91, 158] width 38 height 10
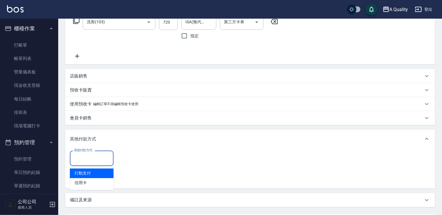
click at [95, 172] on span "行動支付" at bounding box center [92, 173] width 44 height 10
type input "行動支付"
click at [132, 156] on input "0" at bounding box center [139, 158] width 44 height 16
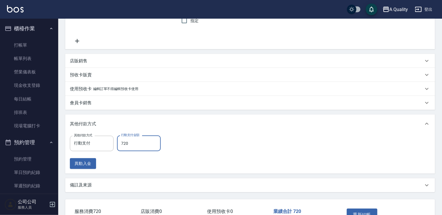
scroll to position [156, 0]
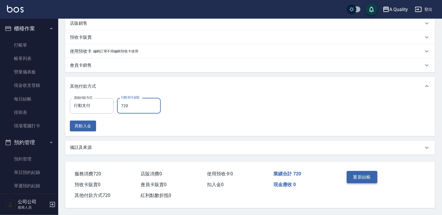
type input "720"
click at [361, 174] on button "重新結帳" at bounding box center [361, 177] width 31 height 12
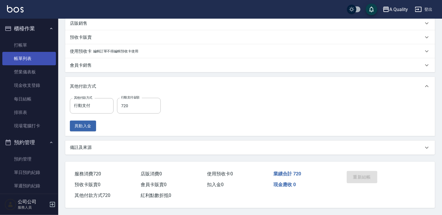
click at [19, 58] on link "帳單列表" at bounding box center [29, 58] width 54 height 13
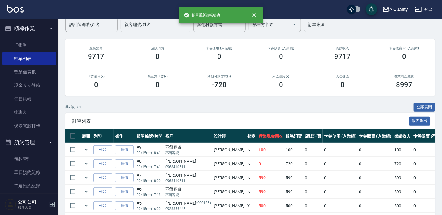
scroll to position [87, 0]
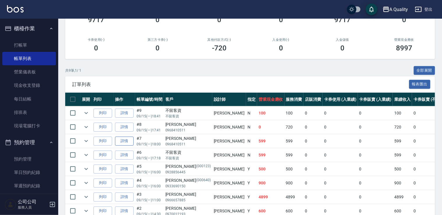
click at [124, 140] on link "詳情" at bounding box center [124, 140] width 19 height 9
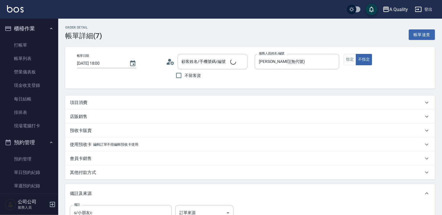
type input "2025/09/15 18:00"
type input "Taylor(無代號)"
type input "s/小朋友c"
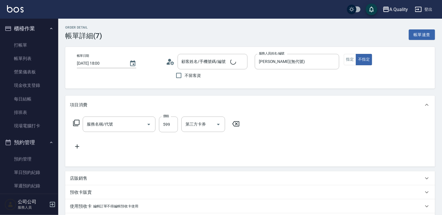
type input "黃雅純/0968410511/null"
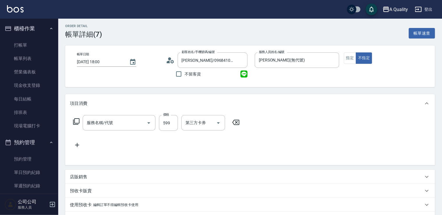
type input "洗髮(101)"
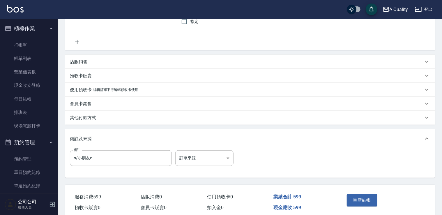
click at [88, 142] on div "備註及來源" at bounding box center [249, 138] width 369 height 19
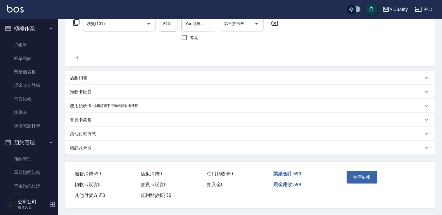
scroll to position [102, 0]
click at [97, 131] on div "其他付款方式" at bounding box center [246, 134] width 353 height 6
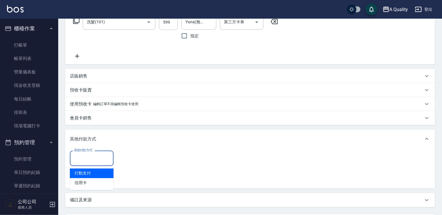
click at [94, 156] on input "其他付款方式" at bounding box center [91, 158] width 38 height 10
drag, startPoint x: 86, startPoint y: 174, endPoint x: 107, endPoint y: 169, distance: 21.9
click at [86, 174] on span "行動支付" at bounding box center [92, 173] width 44 height 10
type input "行動支付"
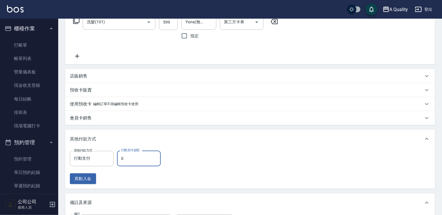
click at [130, 161] on input "0" at bounding box center [139, 158] width 44 height 16
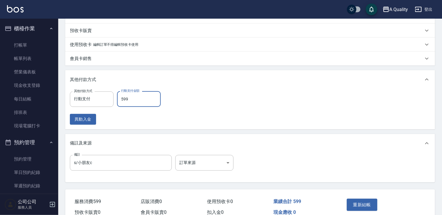
scroll to position [191, 0]
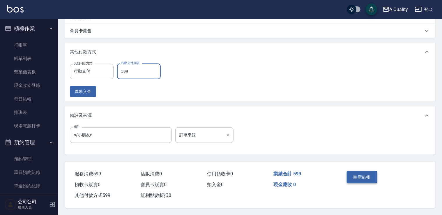
type input "599"
click at [370, 177] on button "重新結帳" at bounding box center [361, 177] width 31 height 12
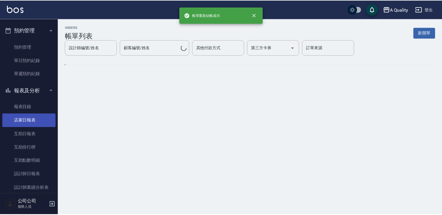
scroll to position [116, 0]
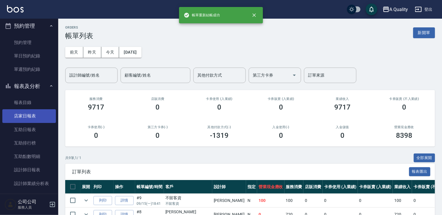
click at [34, 118] on link "店家日報表" at bounding box center [29, 115] width 54 height 13
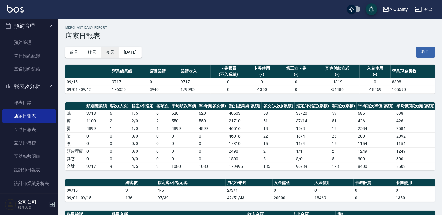
drag, startPoint x: 115, startPoint y: 56, endPoint x: 111, endPoint y: 57, distance: 3.5
click at [113, 57] on button "今天" at bounding box center [110, 52] width 18 height 11
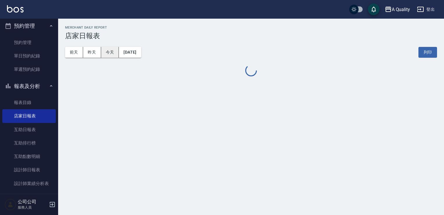
click at [111, 57] on button "今天" at bounding box center [110, 52] width 18 height 11
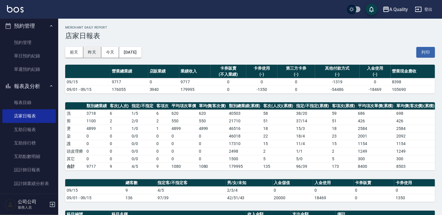
drag, startPoint x: 92, startPoint y: 54, endPoint x: 93, endPoint y: 51, distance: 3.0
click at [92, 54] on button "昨天" at bounding box center [92, 52] width 18 height 11
click at [92, 51] on button "昨天" at bounding box center [92, 52] width 18 height 11
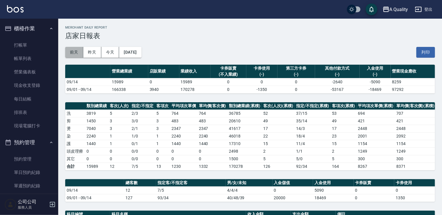
click at [71, 53] on button "前天" at bounding box center [74, 52] width 18 height 11
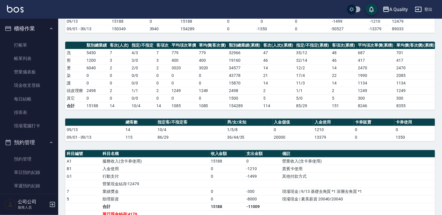
scroll to position [116, 0]
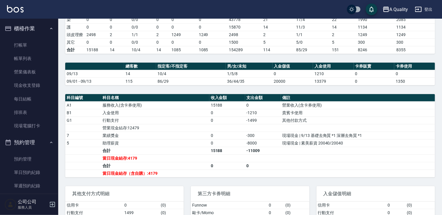
drag, startPoint x: 35, startPoint y: 57, endPoint x: 42, endPoint y: 1, distance: 56.9
click at [35, 57] on link "帳單列表" at bounding box center [29, 58] width 54 height 13
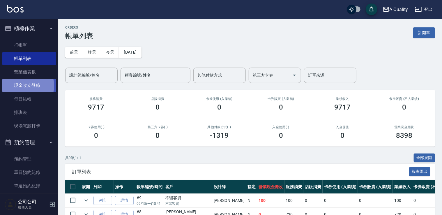
click at [26, 86] on link "現金收支登錄" at bounding box center [29, 85] width 54 height 13
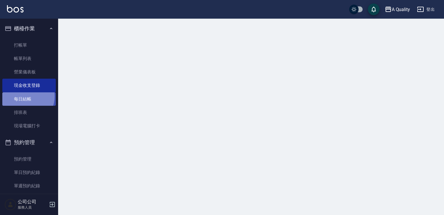
click at [24, 96] on link "每日結帳" at bounding box center [29, 98] width 54 height 13
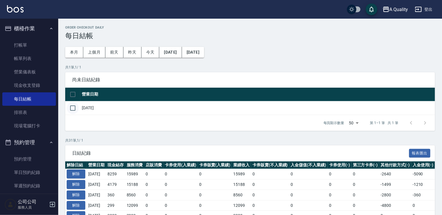
drag, startPoint x: 74, startPoint y: 110, endPoint x: 107, endPoint y: 112, distance: 33.2
click at [74, 110] on input "checkbox" at bounding box center [73, 108] width 12 height 12
checkbox input "true"
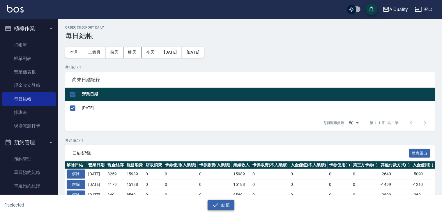
click at [228, 206] on button "結帳" at bounding box center [220, 205] width 27 height 11
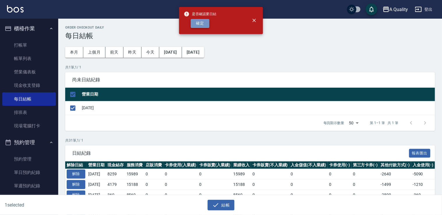
click at [204, 20] on button "確定" at bounding box center [200, 23] width 19 height 9
checkbox input "false"
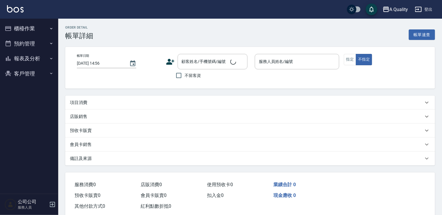
type input "[DATE] 14:30"
type input "Taylor(無代號)"
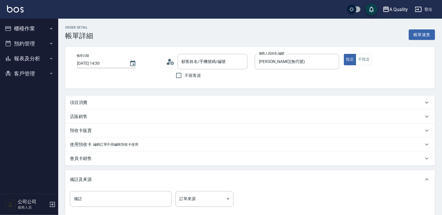
type input "洪小雯/0970012193/"
drag, startPoint x: 89, startPoint y: 102, endPoint x: 92, endPoint y: 112, distance: 10.1
click at [89, 103] on div "項目消費" at bounding box center [246, 102] width 353 height 6
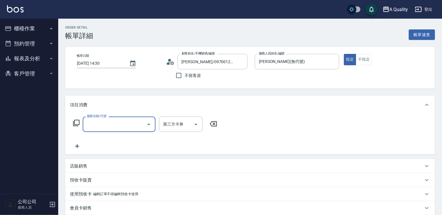
click at [95, 126] on input "服務名稱/代號" at bounding box center [114, 124] width 59 height 10
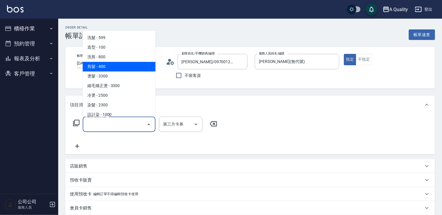
drag, startPoint x: 113, startPoint y: 65, endPoint x: 180, endPoint y: 120, distance: 86.7
click at [113, 67] on span "剪髮 - 400" at bounding box center [119, 67] width 73 height 10
type input "剪髮(201)"
drag, startPoint x: 108, startPoint y: 122, endPoint x: 106, endPoint y: 75, distance: 46.6
click at [109, 120] on input "剪髮(201)" at bounding box center [110, 124] width 51 height 10
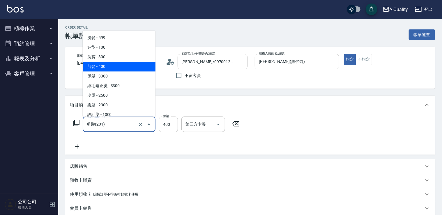
click at [175, 123] on input "400" at bounding box center [168, 124] width 19 height 16
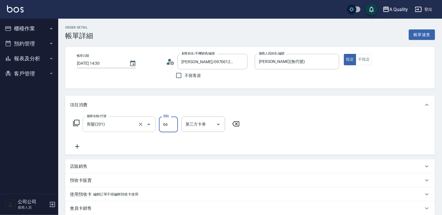
drag, startPoint x: 171, startPoint y: 123, endPoint x: 154, endPoint y: 125, distance: 16.4
click at [154, 125] on div "服務名稱/代號 剪髮(201) 服務名稱/代號 價格 66 價格 第三方卡券 第三方卡券" at bounding box center [156, 124] width 173 height 16
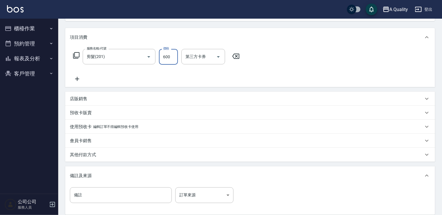
scroll to position [129, 0]
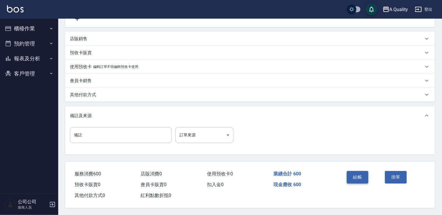
type input "600"
click at [359, 174] on button "結帳" at bounding box center [357, 177] width 22 height 12
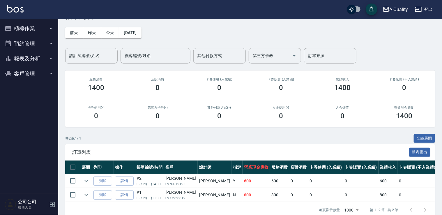
scroll to position [29, 0]
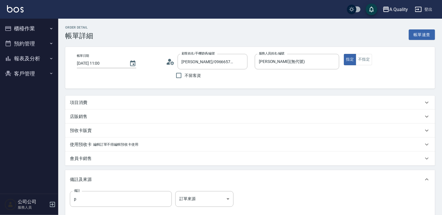
drag, startPoint x: 115, startPoint y: 103, endPoint x: 115, endPoint y: 107, distance: 4.7
click at [115, 103] on div "項目消費" at bounding box center [246, 102] width 353 height 6
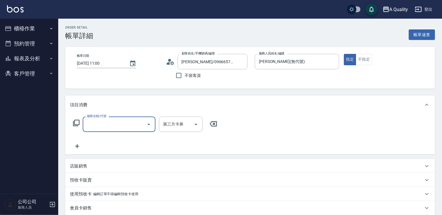
click at [108, 124] on input "服務名稱/代號" at bounding box center [114, 124] width 59 height 10
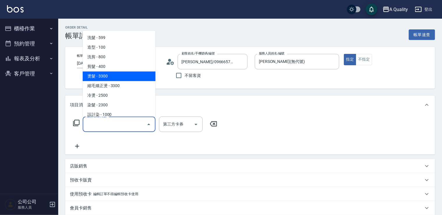
click at [101, 76] on span "燙髮 - 3300" at bounding box center [119, 76] width 73 height 10
type input "燙髮(301)"
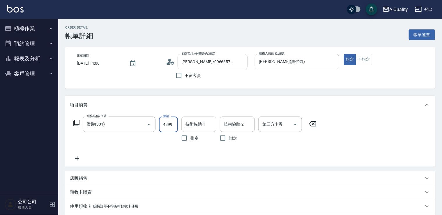
type input "4899"
click at [203, 128] on input "技術協助-1" at bounding box center [199, 124] width 30 height 10
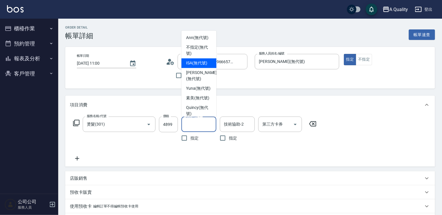
click at [197, 60] on span "ISA (無代號)" at bounding box center [196, 63] width 21 height 6
type input "ISA(無代號)"
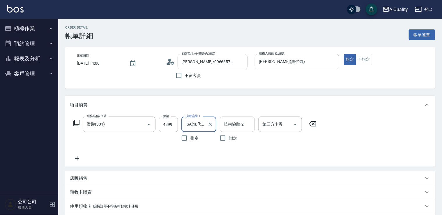
click at [227, 126] on input "技術協助-2" at bounding box center [237, 124] width 30 height 10
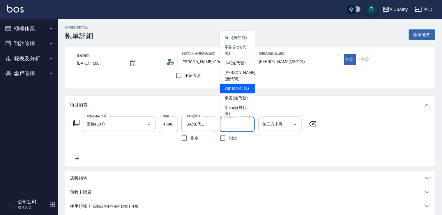
click at [271, 101] on div "項目消費" at bounding box center [249, 104] width 369 height 19
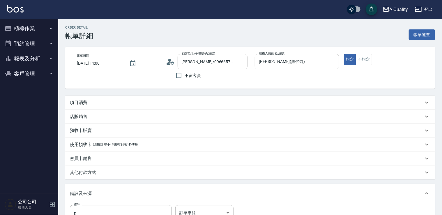
click at [84, 104] on p "項目消費" at bounding box center [78, 102] width 17 height 6
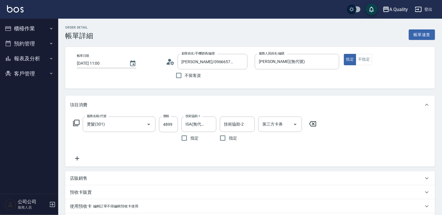
click at [216, 120] on form "技術協助-1 ISA(無代號) 技術協助-1" at bounding box center [200, 123] width 38 height 15
click at [229, 119] on div "技術協助-2 技術協助-2" at bounding box center [237, 123] width 35 height 15
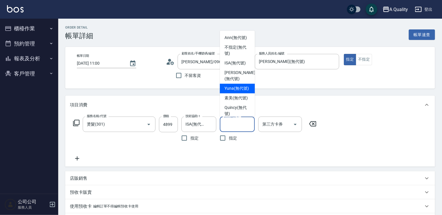
click at [229, 91] on span "Yuna (無代號)" at bounding box center [236, 88] width 24 height 6
type input "Yuna(無代號)"
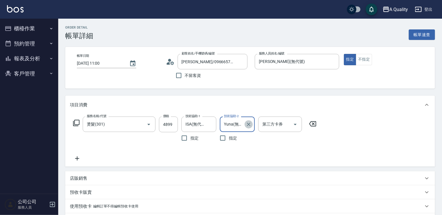
drag, startPoint x: 249, startPoint y: 123, endPoint x: 277, endPoint y: 114, distance: 29.0
click at [250, 123] on icon "Clear" at bounding box center [248, 123] width 3 height 3
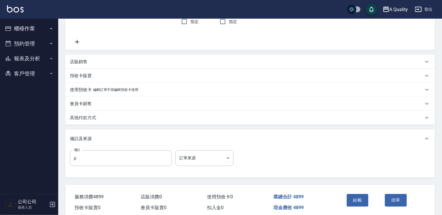
drag, startPoint x: 354, startPoint y: 198, endPoint x: 262, endPoint y: 150, distance: 104.1
click at [354, 198] on button "結帳" at bounding box center [357, 200] width 22 height 12
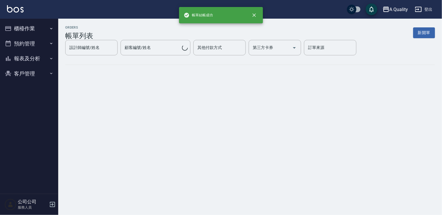
click at [30, 56] on button "報表及分析" at bounding box center [29, 58] width 54 height 15
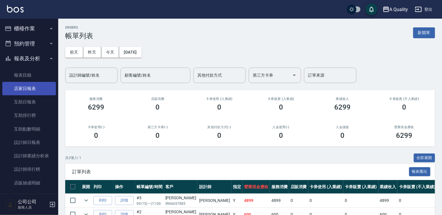
click at [38, 87] on link "店家日報表" at bounding box center [29, 88] width 54 height 13
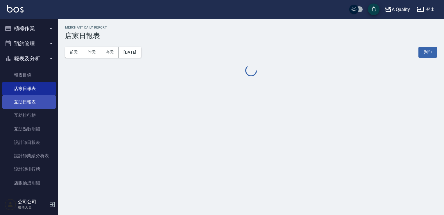
click at [31, 99] on link "互助日報表" at bounding box center [29, 101] width 54 height 13
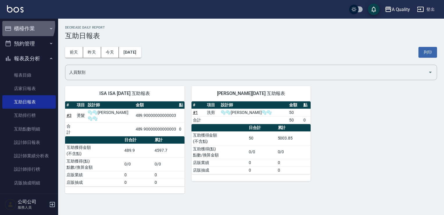
click at [24, 25] on button "櫃檯作業" at bounding box center [29, 28] width 54 height 15
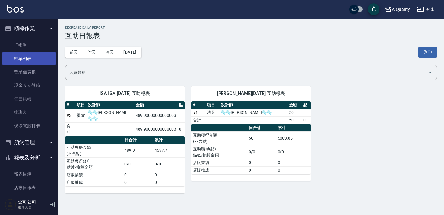
drag, startPoint x: 26, startPoint y: 56, endPoint x: 23, endPoint y: 55, distance: 3.3
click at [26, 56] on link "帳單列表" at bounding box center [29, 58] width 54 height 13
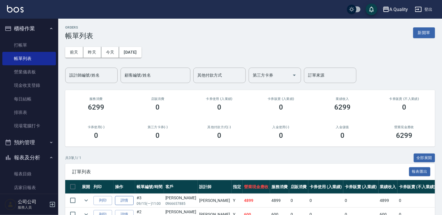
click at [117, 197] on link "詳情" at bounding box center [124, 200] width 19 height 9
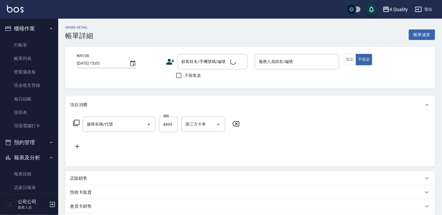
type input "2025/09/15 11:00"
type input "Taylor(無代號)"
type input "p"
type input "燙髮(301)"
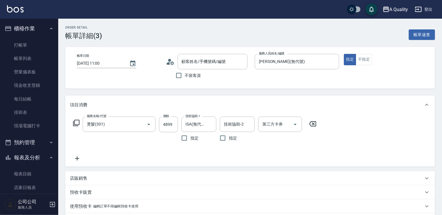
type input "林雅玄/0966657885/"
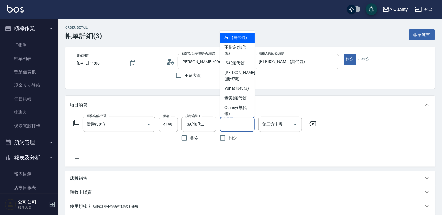
click at [233, 123] on input "技術協助-2" at bounding box center [237, 124] width 30 height 10
click at [234, 90] on span "Yuna (無代號)" at bounding box center [236, 88] width 24 height 6
type input "Yuna(無代號)"
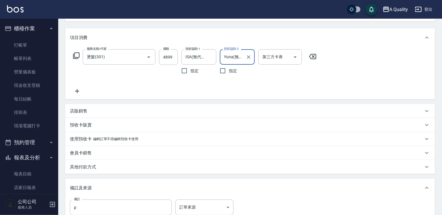
scroll to position [141, 0]
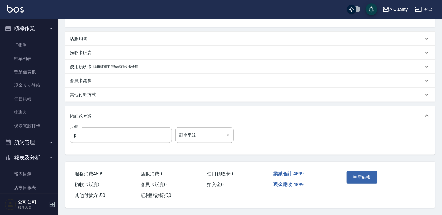
click at [360, 175] on button "重新結帳" at bounding box center [361, 177] width 31 height 12
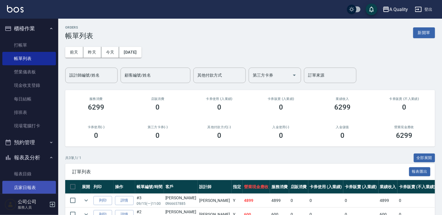
click at [29, 188] on link "店家日報表" at bounding box center [29, 187] width 54 height 13
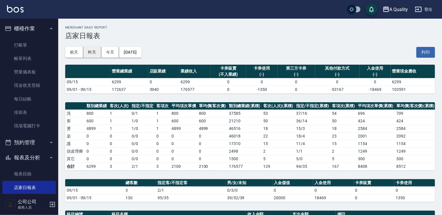
click at [93, 51] on button "昨天" at bounding box center [92, 52] width 18 height 11
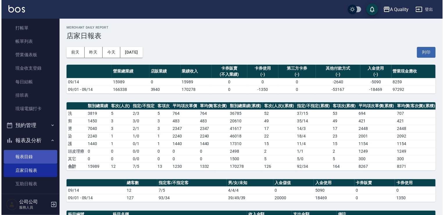
scroll to position [58, 0]
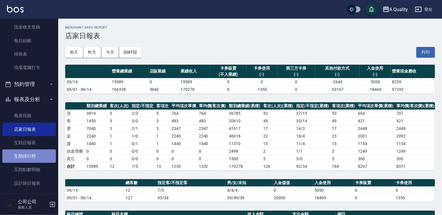
drag, startPoint x: 38, startPoint y: 152, endPoint x: 41, endPoint y: 140, distance: 12.2
click at [38, 152] on link "互助排行榜" at bounding box center [29, 155] width 54 height 13
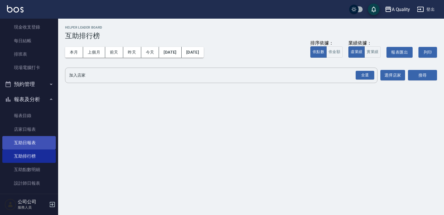
click at [31, 136] on ul "報表目錄 店家日報表 互助日報表 互助排行榜 互助點數明細 設計師日報表 設計師業績分析表 設計師排行榜 店販抽成明細 每日非現金明細" at bounding box center [29, 175] width 54 height 139
click at [29, 143] on link "互助日報表" at bounding box center [29, 142] width 54 height 13
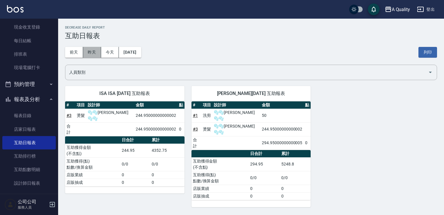
click at [89, 49] on button "昨天" at bounding box center [92, 52] width 18 height 11
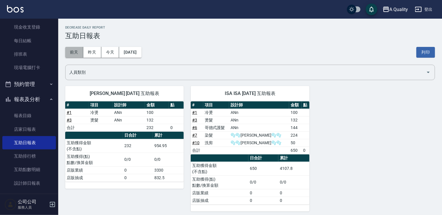
click at [71, 54] on button "前天" at bounding box center [74, 52] width 18 height 11
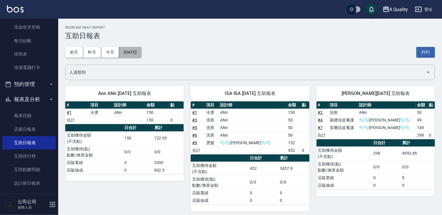
click at [137, 51] on button "2025/09/13" at bounding box center [130, 52] width 22 height 11
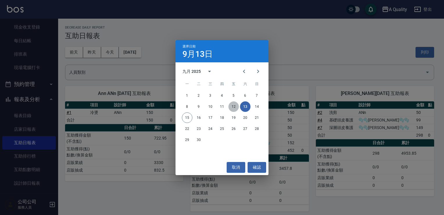
click at [231, 106] on button "12" at bounding box center [234, 106] width 10 height 10
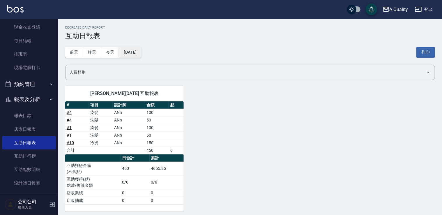
click at [130, 52] on button "2025/09/12" at bounding box center [130, 52] width 22 height 11
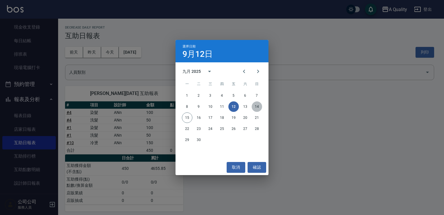
click at [255, 109] on button "14" at bounding box center [257, 106] width 10 height 10
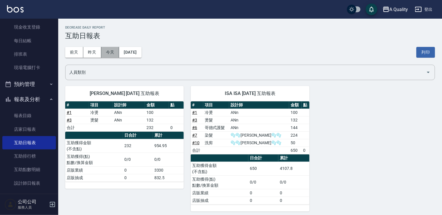
click at [111, 51] on button "今天" at bounding box center [110, 52] width 18 height 11
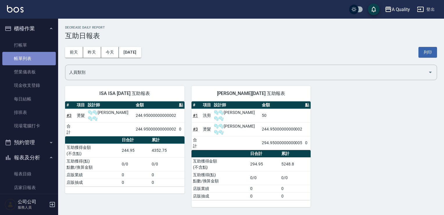
click at [31, 59] on link "帳單列表" at bounding box center [29, 58] width 54 height 13
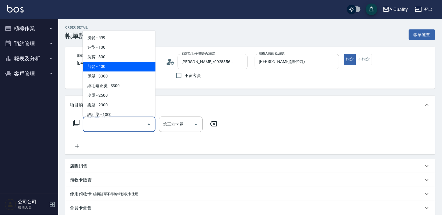
drag, startPoint x: 113, startPoint y: 65, endPoint x: 129, endPoint y: 71, distance: 17.1
click at [114, 65] on span "剪髮 - 400" at bounding box center [119, 67] width 73 height 10
type input "剪髮(201)"
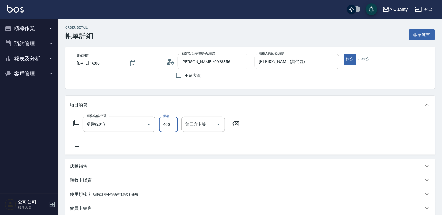
click at [165, 121] on input "400" at bounding box center [168, 124] width 19 height 16
type input "500"
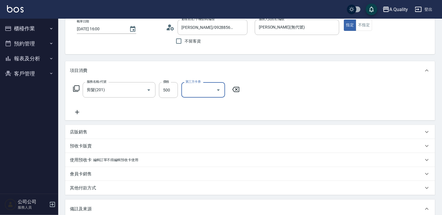
scroll to position [129, 0]
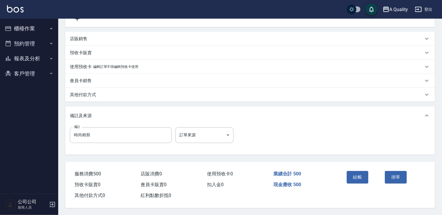
drag, startPoint x: 349, startPoint y: 175, endPoint x: 319, endPoint y: 180, distance: 30.7
click at [349, 175] on button "結帳" at bounding box center [357, 177] width 22 height 12
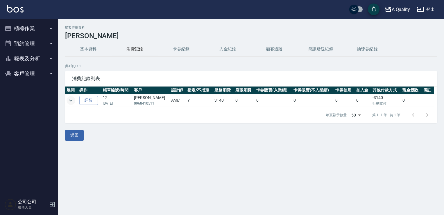
click at [72, 99] on icon "expand row" at bounding box center [70, 100] width 3 height 2
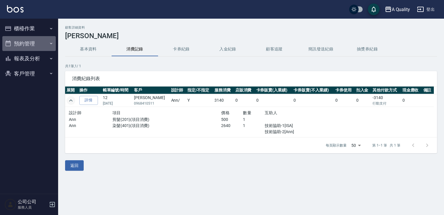
click at [24, 42] on button "預約管理" at bounding box center [29, 43] width 54 height 15
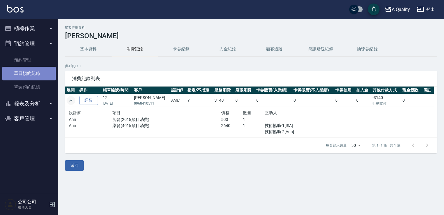
click at [42, 75] on link "單日預約紀錄" at bounding box center [29, 73] width 54 height 13
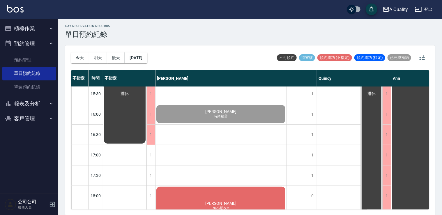
scroll to position [248, 0]
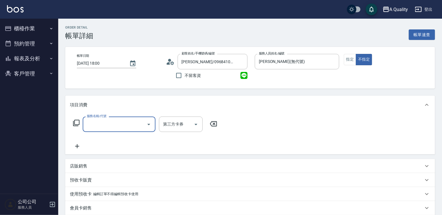
click at [124, 123] on input "服務名稱/代號" at bounding box center [114, 124] width 59 height 10
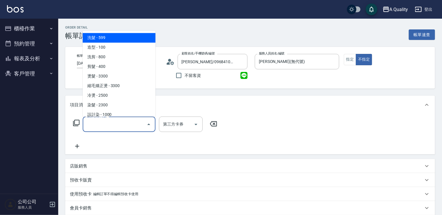
drag, startPoint x: 109, startPoint y: 38, endPoint x: 126, endPoint y: 49, distance: 19.5
click at [111, 38] on span "洗髮 - 599" at bounding box center [119, 38] width 73 height 10
type input "洗髮(101)"
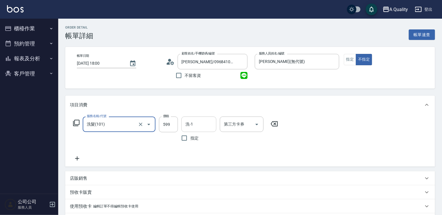
click at [194, 126] on input "洗-1" at bounding box center [199, 124] width 30 height 10
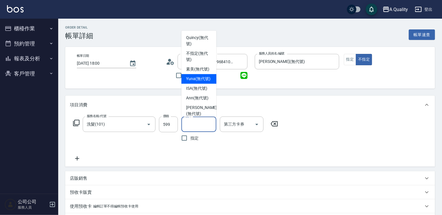
click at [193, 82] on span "Yuna (無代號)" at bounding box center [198, 79] width 24 height 6
type input "Yuna(無代號)"
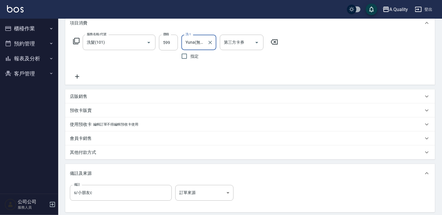
scroll to position [141, 0]
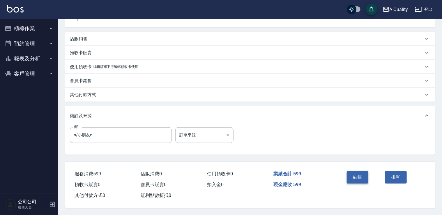
drag, startPoint x: 354, startPoint y: 172, endPoint x: 305, endPoint y: 167, distance: 49.7
click at [354, 172] on button "結帳" at bounding box center [357, 177] width 22 height 12
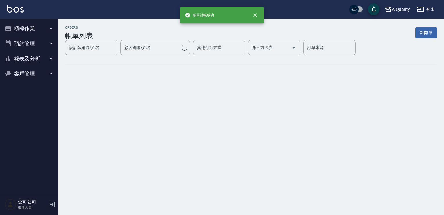
click at [32, 31] on button "櫃檯作業" at bounding box center [29, 28] width 54 height 15
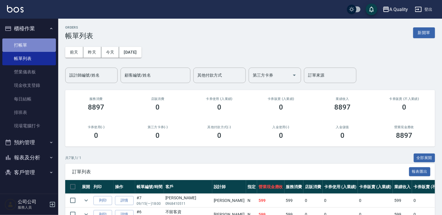
click at [31, 49] on link "打帳單" at bounding box center [29, 44] width 54 height 13
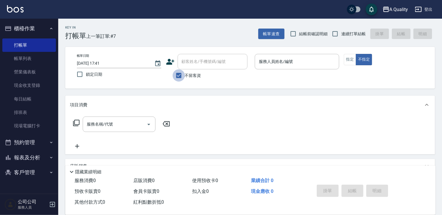
click at [182, 79] on input "不留客資" at bounding box center [178, 75] width 12 height 12
checkbox input "false"
click at [204, 67] on div "顧客姓名/手機號碼/編號" at bounding box center [212, 61] width 70 height 15
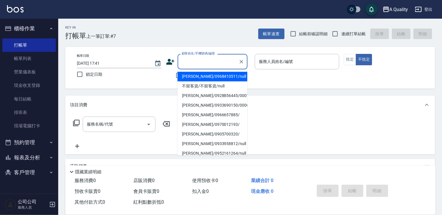
drag, startPoint x: 197, startPoint y: 75, endPoint x: 216, endPoint y: 73, distance: 18.4
click at [198, 76] on li "[PERSON_NAME]/0968410511/null" at bounding box center [212, 77] width 70 height 10
type input "[PERSON_NAME]/0968410511/null"
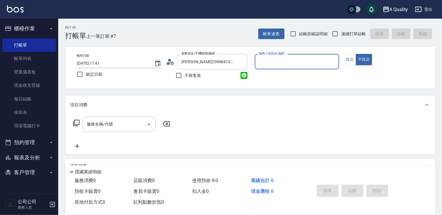
click at [276, 62] on input "服務人員姓名/編號" at bounding box center [296, 61] width 79 height 10
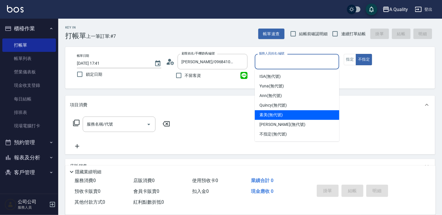
click at [269, 122] on span "[PERSON_NAME] (無代號)" at bounding box center [282, 124] width 46 height 6
type input "[PERSON_NAME](無代號)"
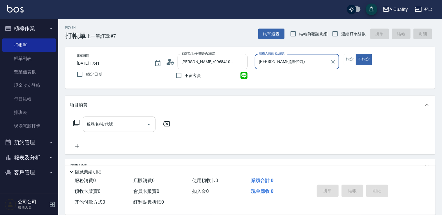
click at [128, 123] on input "服務名稱/代號" at bounding box center [114, 124] width 59 height 10
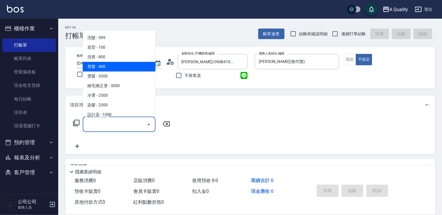
click at [112, 65] on span "剪髮 - 400" at bounding box center [119, 67] width 73 height 10
type input "剪髮(201)"
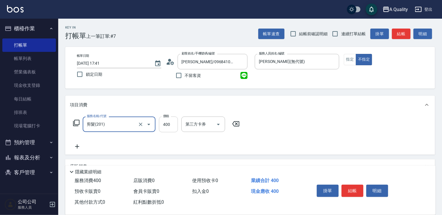
click at [175, 129] on input "400" at bounding box center [168, 124] width 19 height 16
type input "320"
click at [353, 193] on button "結帳" at bounding box center [352, 190] width 22 height 12
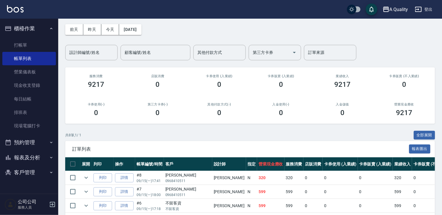
scroll to position [87, 0]
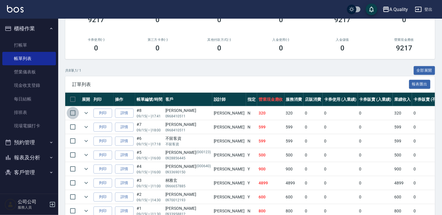
click at [72, 115] on input "checkbox" at bounding box center [73, 113] width 12 height 12
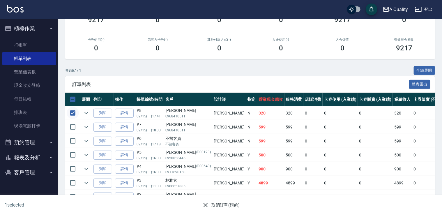
click at [72, 115] on input "checkbox" at bounding box center [73, 113] width 12 height 12
checkbox input "false"
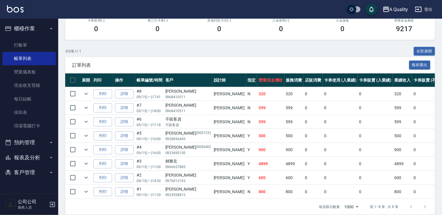
scroll to position [116, 0]
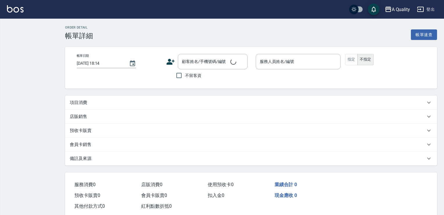
type input "[DATE] 11:00"
type input "[PERSON_NAME](無代號)"
type input "p"
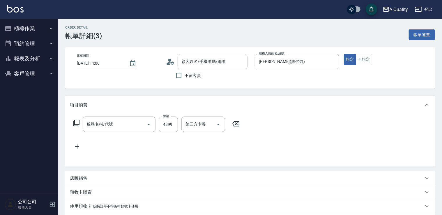
type input "林雅玄/0966657885/"
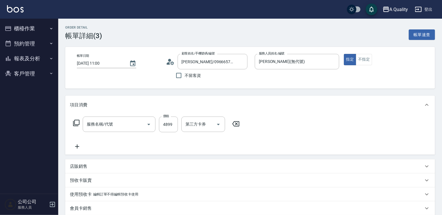
type input "燙髮(301)"
type input "[PERSON_NAME]/0928856445/000123"
type input "剪髮(201)"
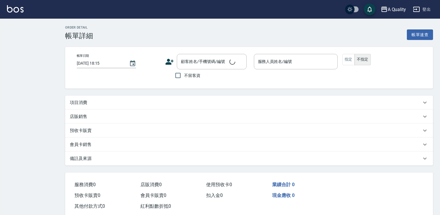
type input "[DATE] 18:00"
type input "[PERSON_NAME](無代號)"
type input "s/小朋友c"
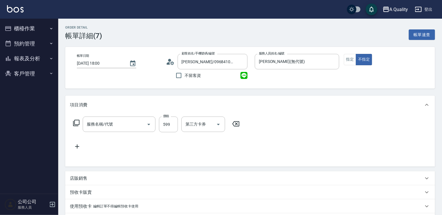
type input "[PERSON_NAME]/0968410511/null"
type input "洗髮(101)"
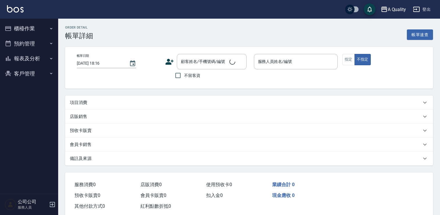
type input "[DATE] 16:00"
type input "[PERSON_NAME](無代號)"
type input "設計師原本客人"
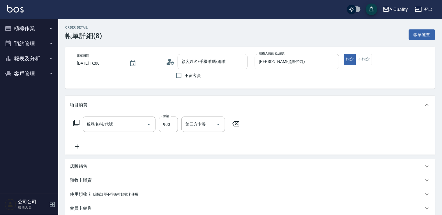
type input "謝圓富/0982611986/null"
type input "洗剪(103)"
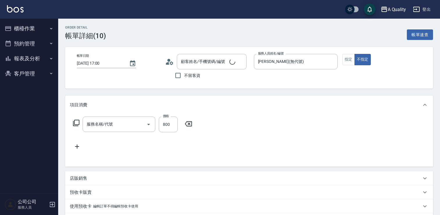
type input "洗剪(103)"
type input "陳S /0935891991/null"
type input "2025/09/14 17:00"
type input "Taylor(無代號)"
type input "資生堂深層洗髮"
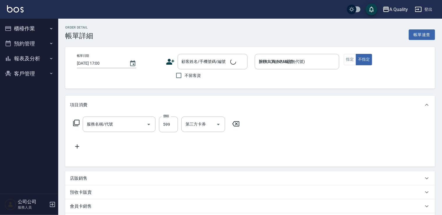
type input "洗髮(101)"
type input "黃馨儀/0926097700/000637"
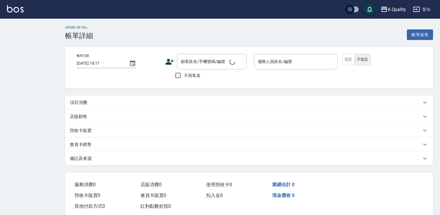
type input "[DATE] 18:30"
type input "[PERSON_NAME](無代號)"
type input "sc"
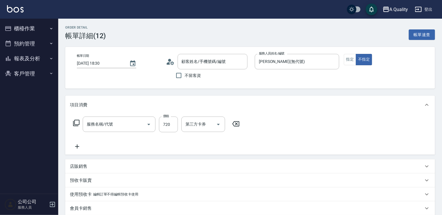
type input "洗剪(103)"
type input "[PERSON_NAME]/0952161264/null"
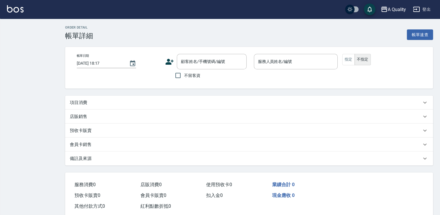
type input "[DATE] 11:00"
type input "Ann(無代號)"
type input "p"
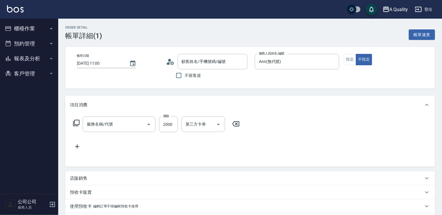
type input "冷燙(330)"
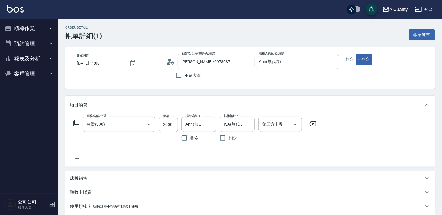
type input "沈r/0978087530/null"
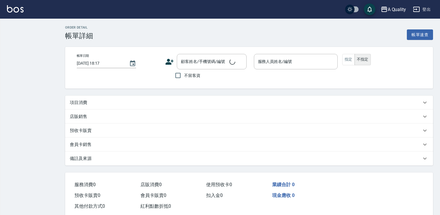
type input "[DATE] 15:00"
type input "Ann(無代號)"
type input "想洗頭、剪髮"
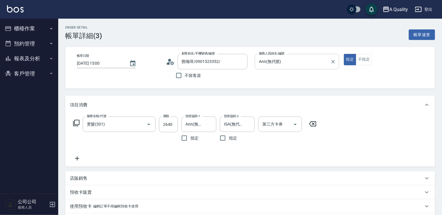
type input "鄧瀚璋/0901323352/"
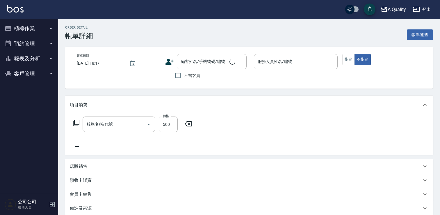
type input "2025/09/14 16:30"
type input "Ann(無代號)"
type input "單剪"
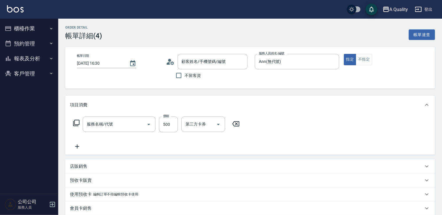
type input "剪髮(201)"
type input "黃庭碩/0937521092/"
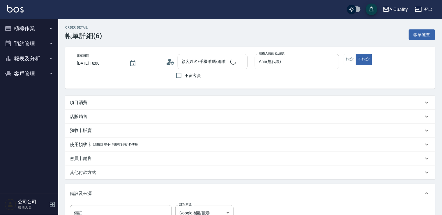
type input "[PERSON_NAME]/0977370389/null"
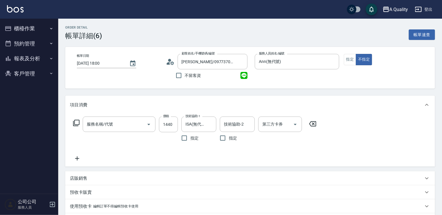
type input "哥德式護髮(504)"
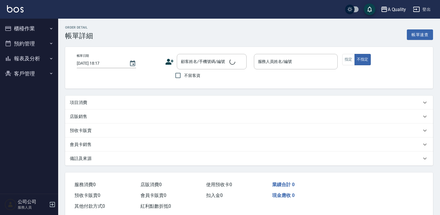
type input "[DATE] 18:00"
type input "Ann(無代號)"
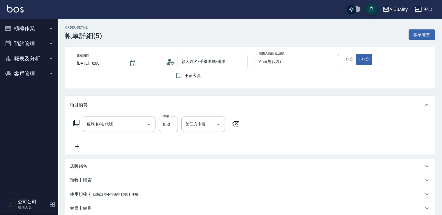
type input "[PERSON_NAME]/0913536110/null"
type input "洗剪(103)"
